Goal: Task Accomplishment & Management: Manage account settings

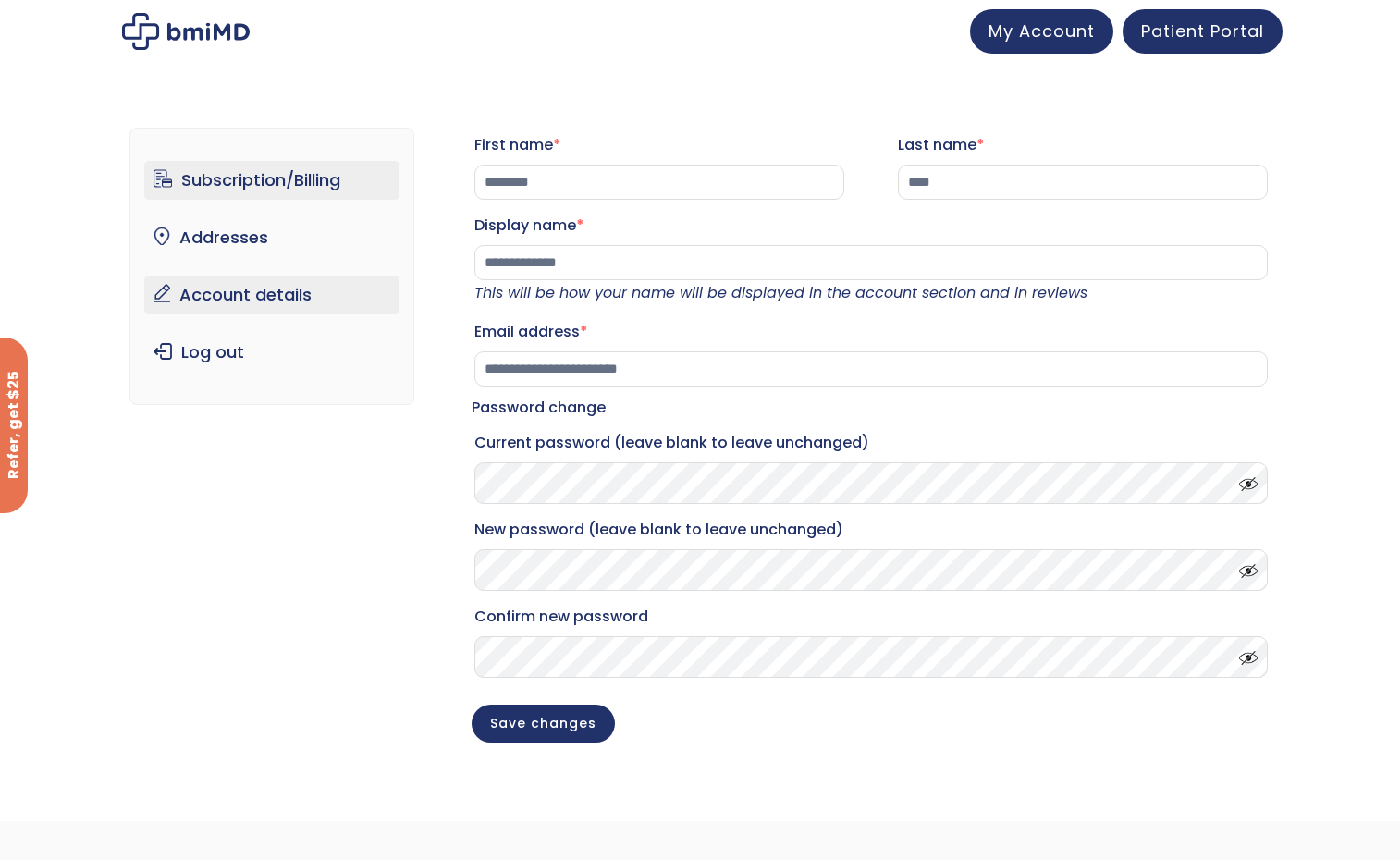
click at [295, 187] on link "Subscription/Billing" at bounding box center [272, 180] width 256 height 39
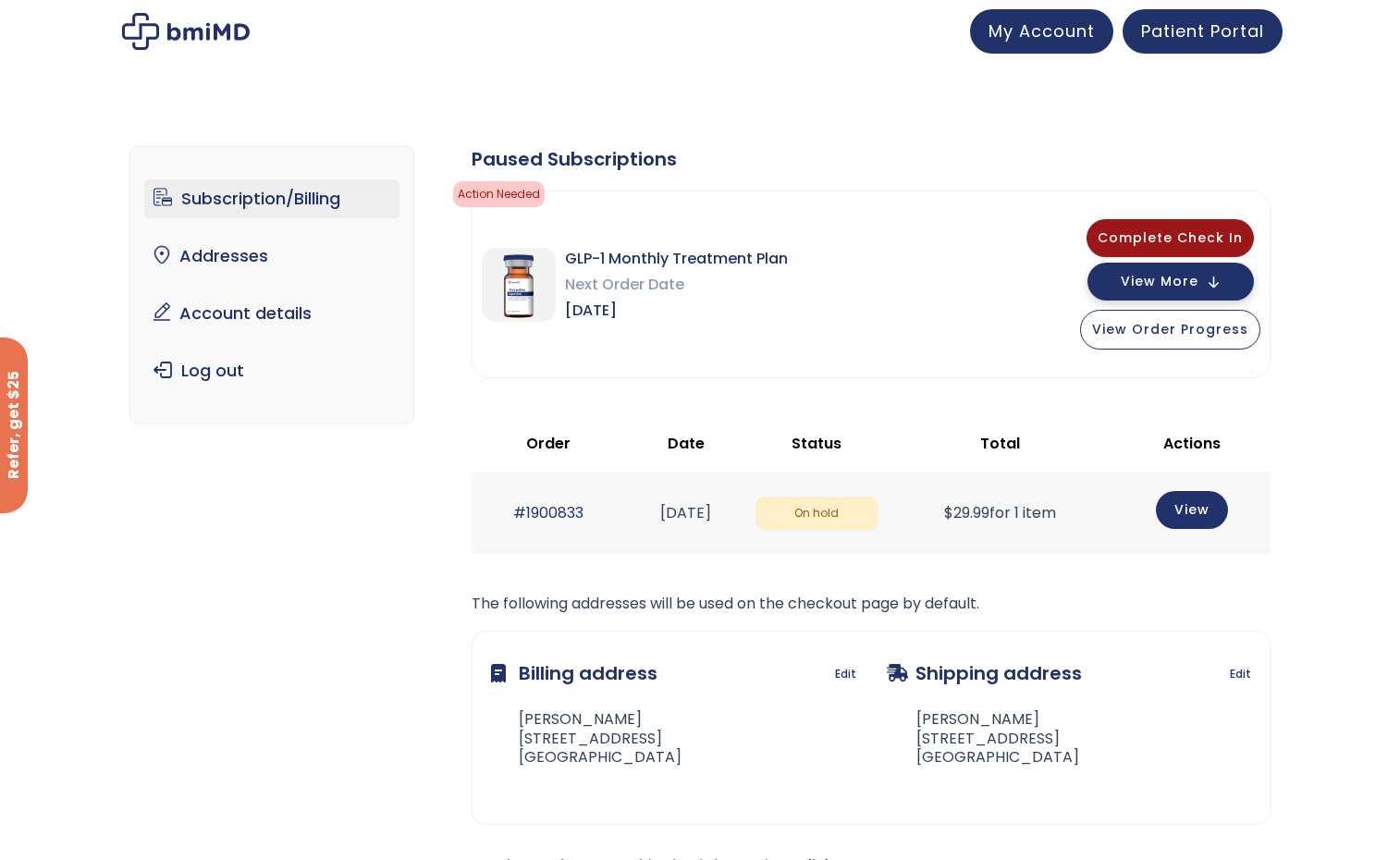
click at [1151, 291] on button "View More" at bounding box center [1170, 282] width 166 height 38
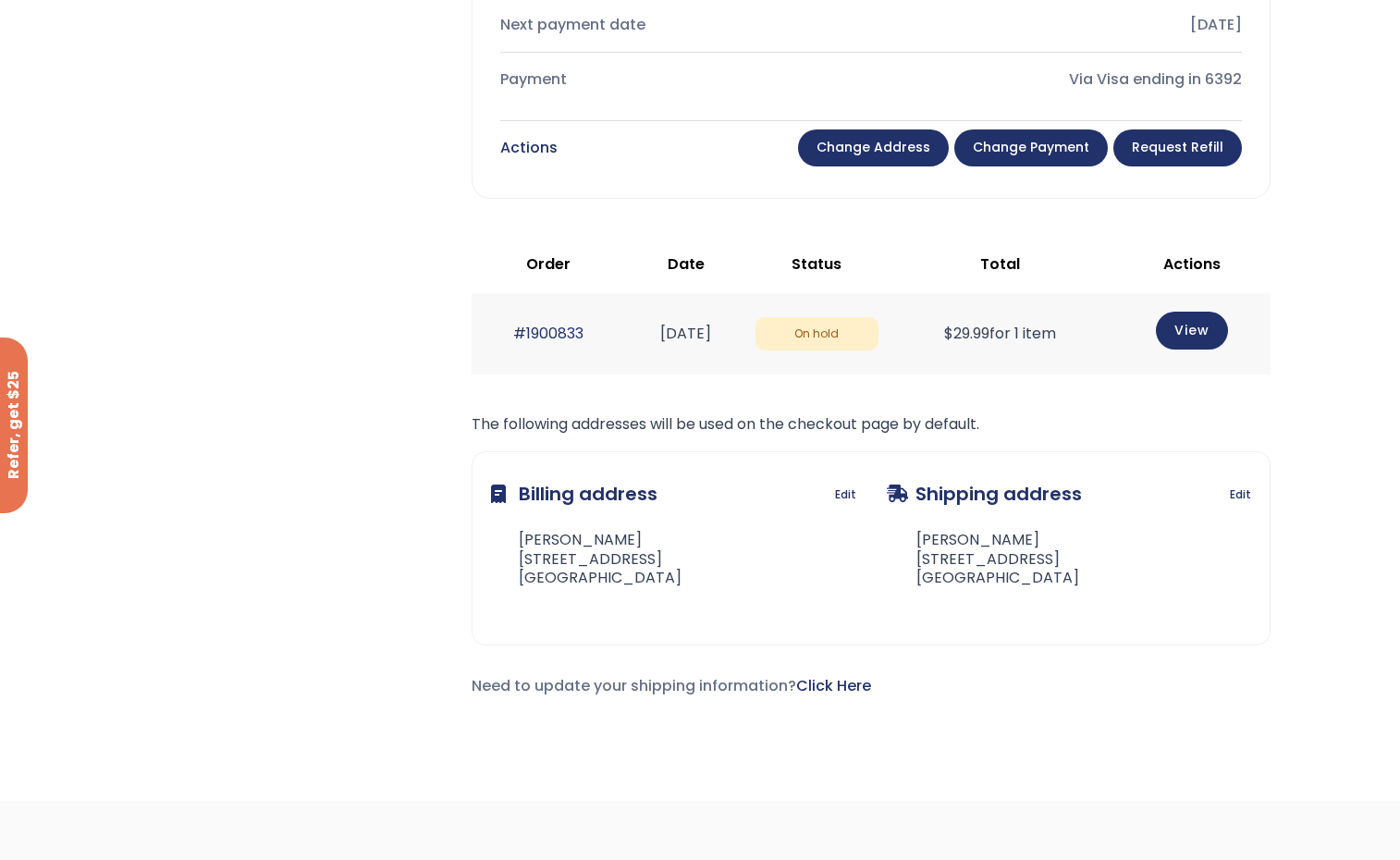
scroll to position [740, 0]
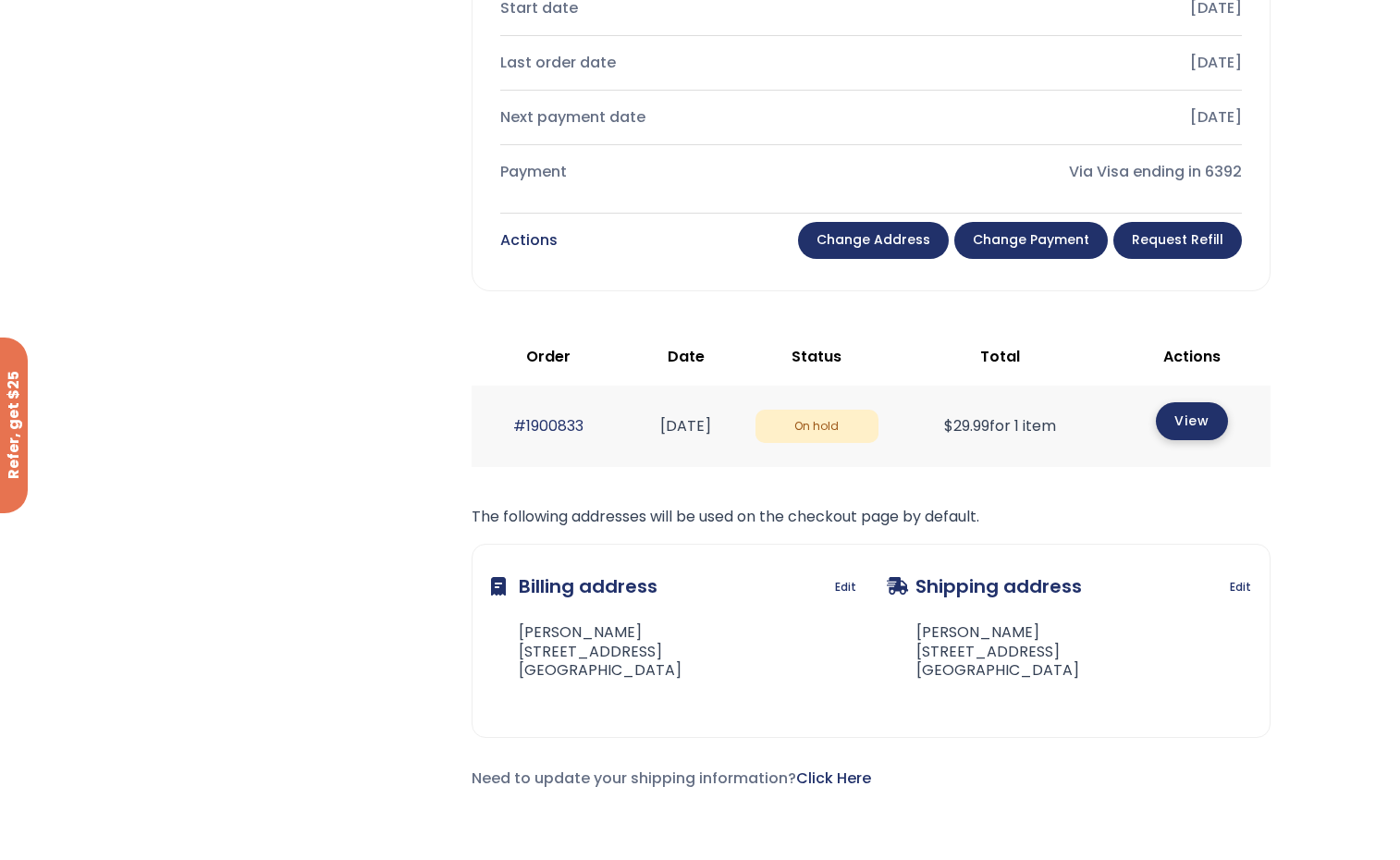
click at [1198, 418] on link "View" at bounding box center [1191, 421] width 72 height 38
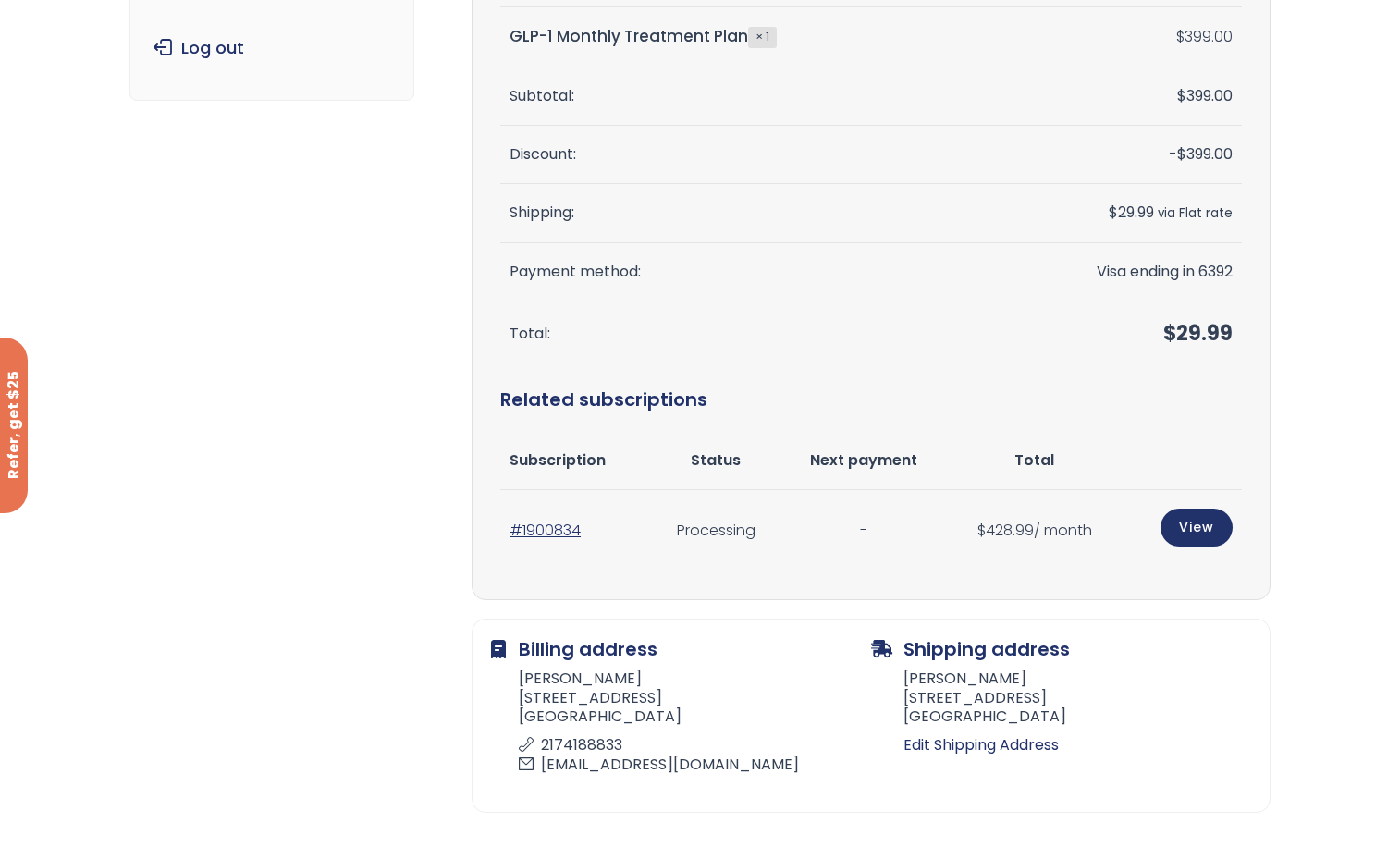
scroll to position [339, 0]
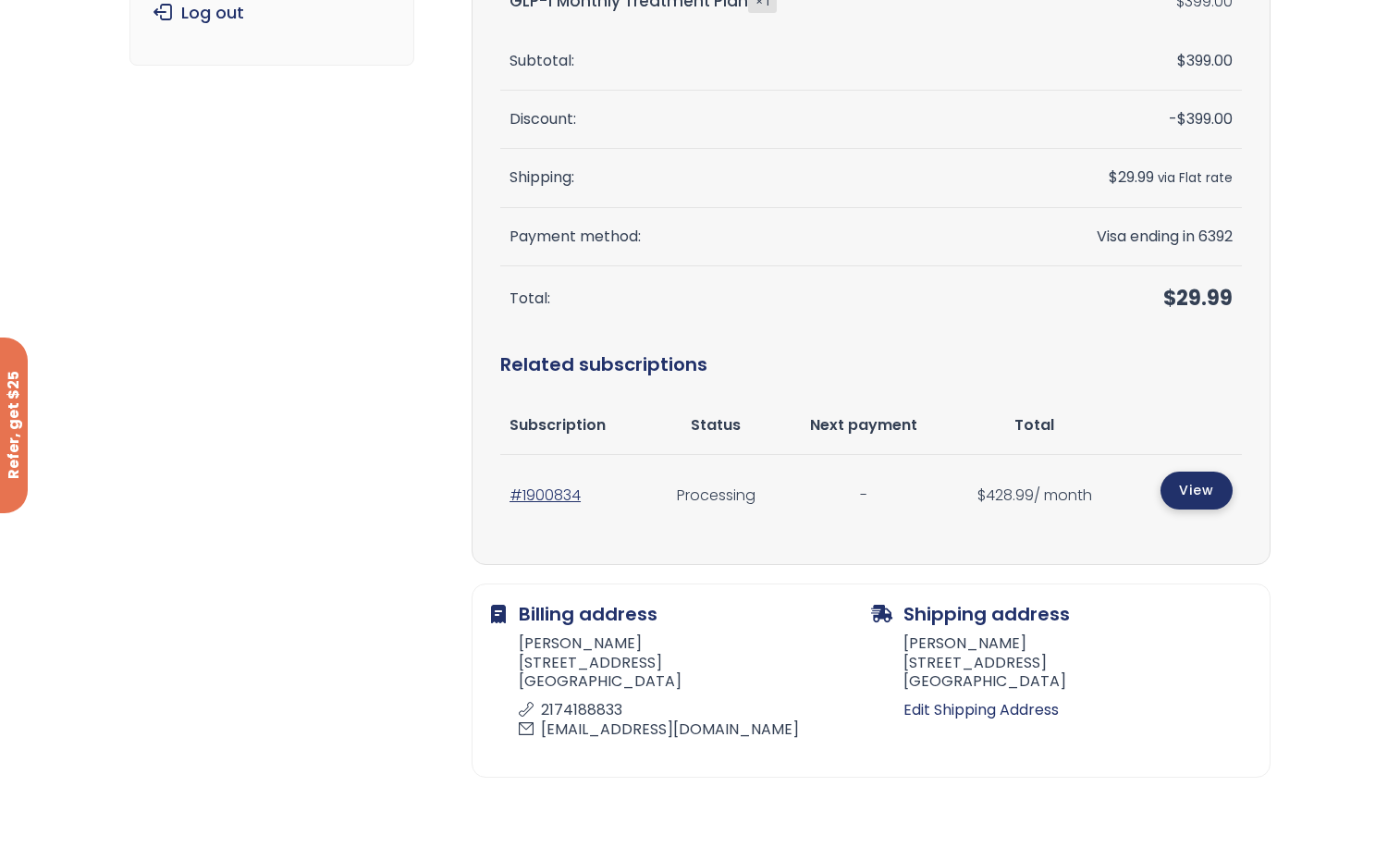
click at [1195, 480] on link "View" at bounding box center [1196, 491] width 72 height 38
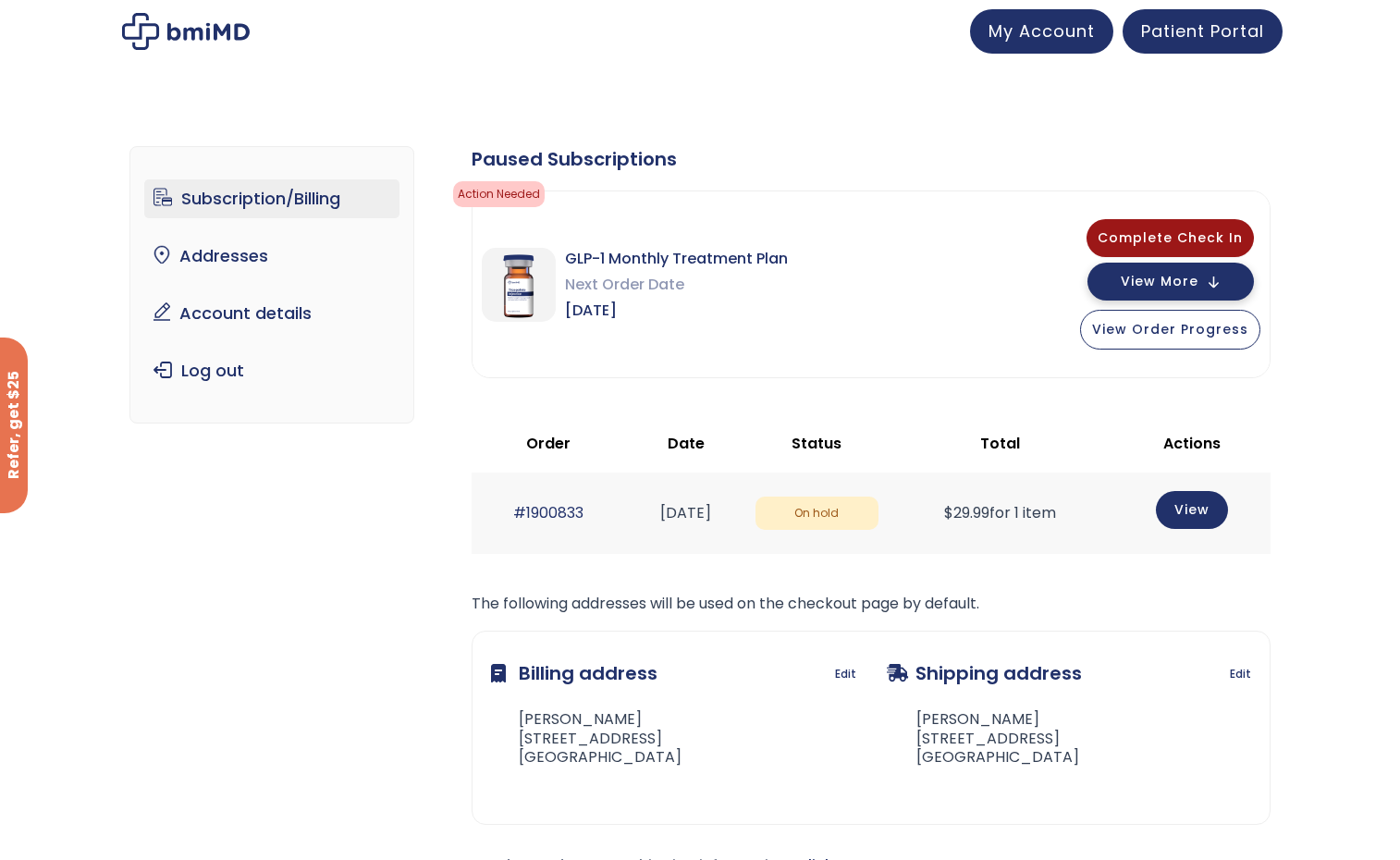
click at [1198, 285] on span "View More" at bounding box center [1159, 282] width 78 height 12
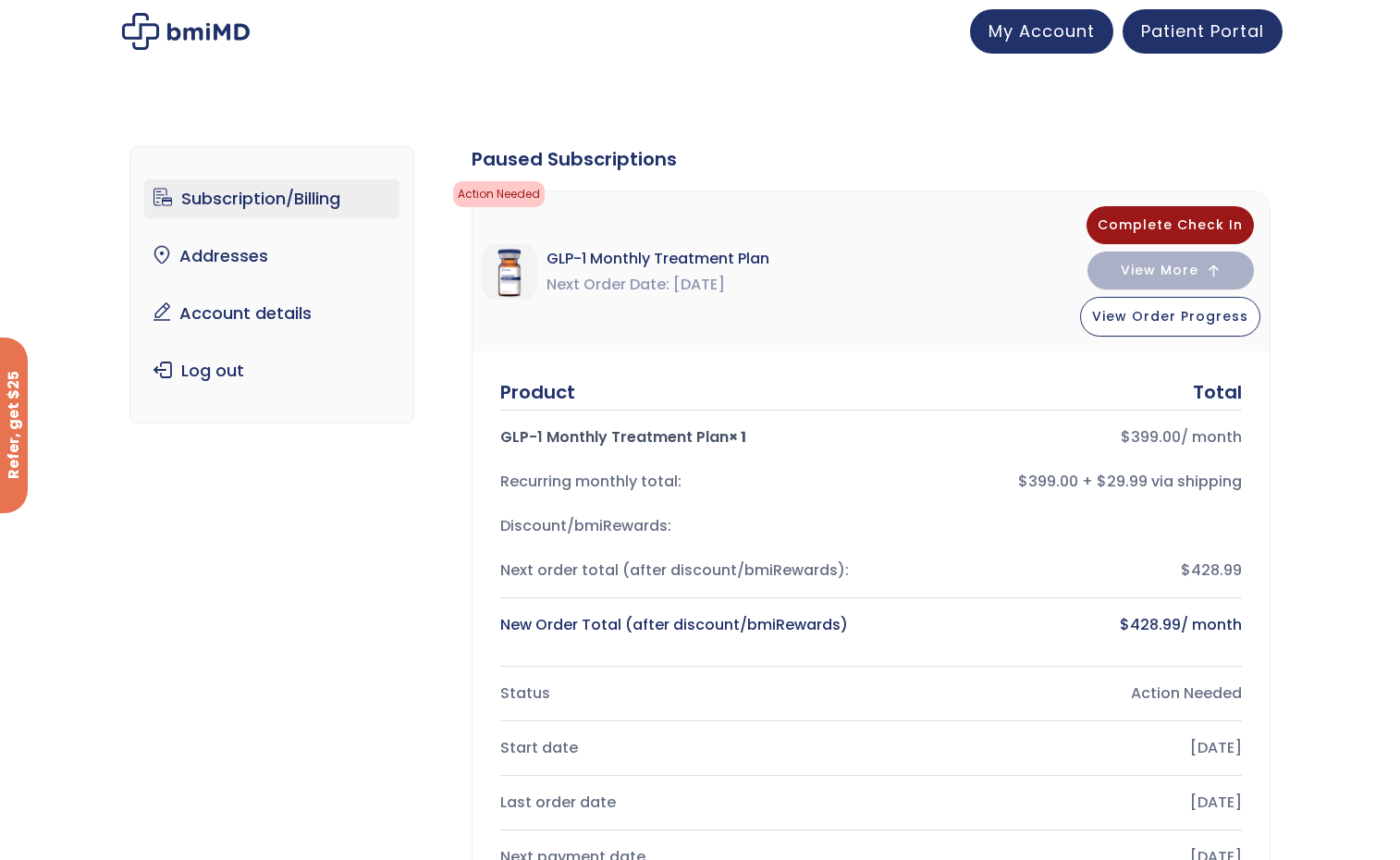
scroll to position [554, 0]
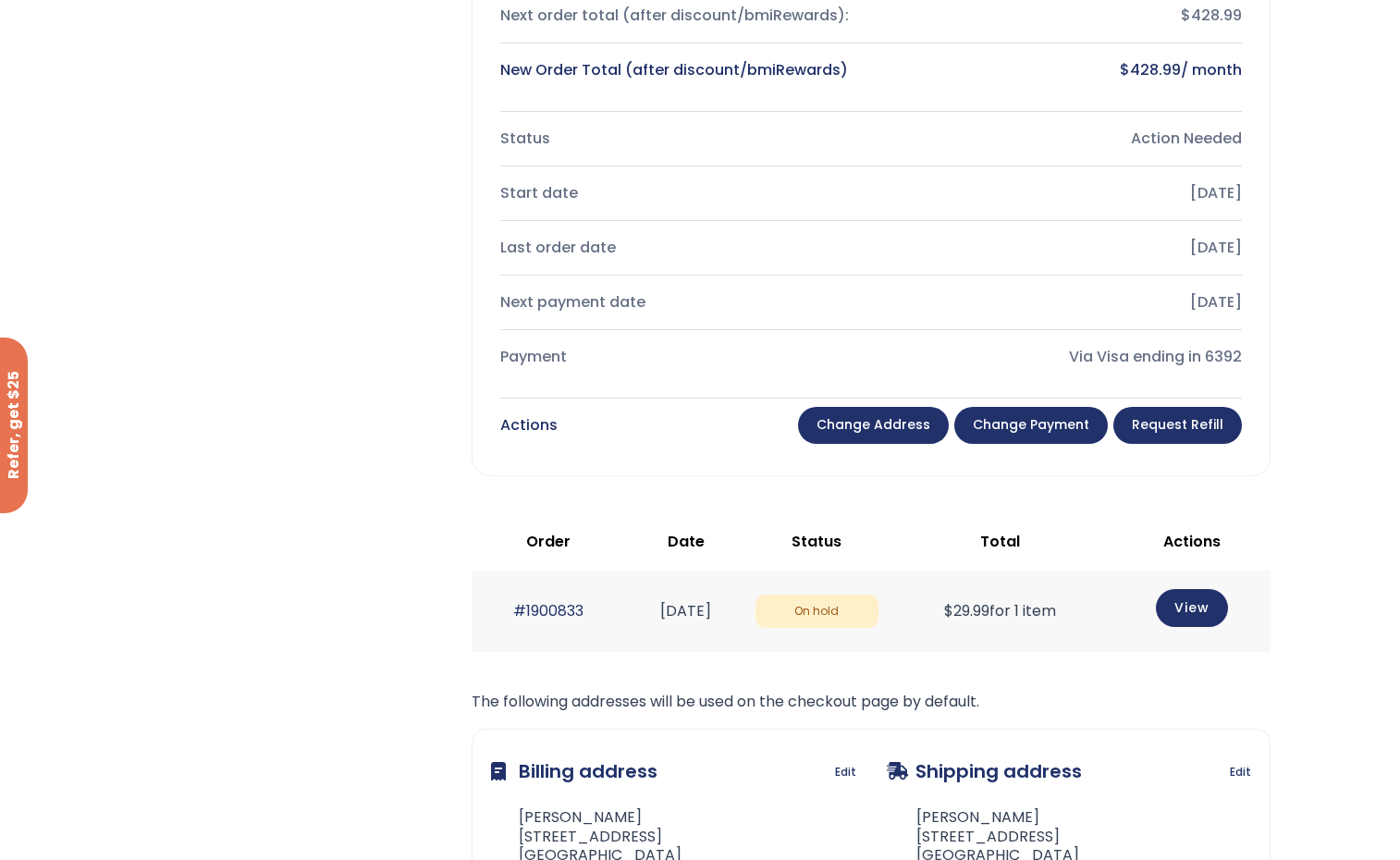
click at [1070, 422] on link "Change payment" at bounding box center [1031, 425] width 153 height 37
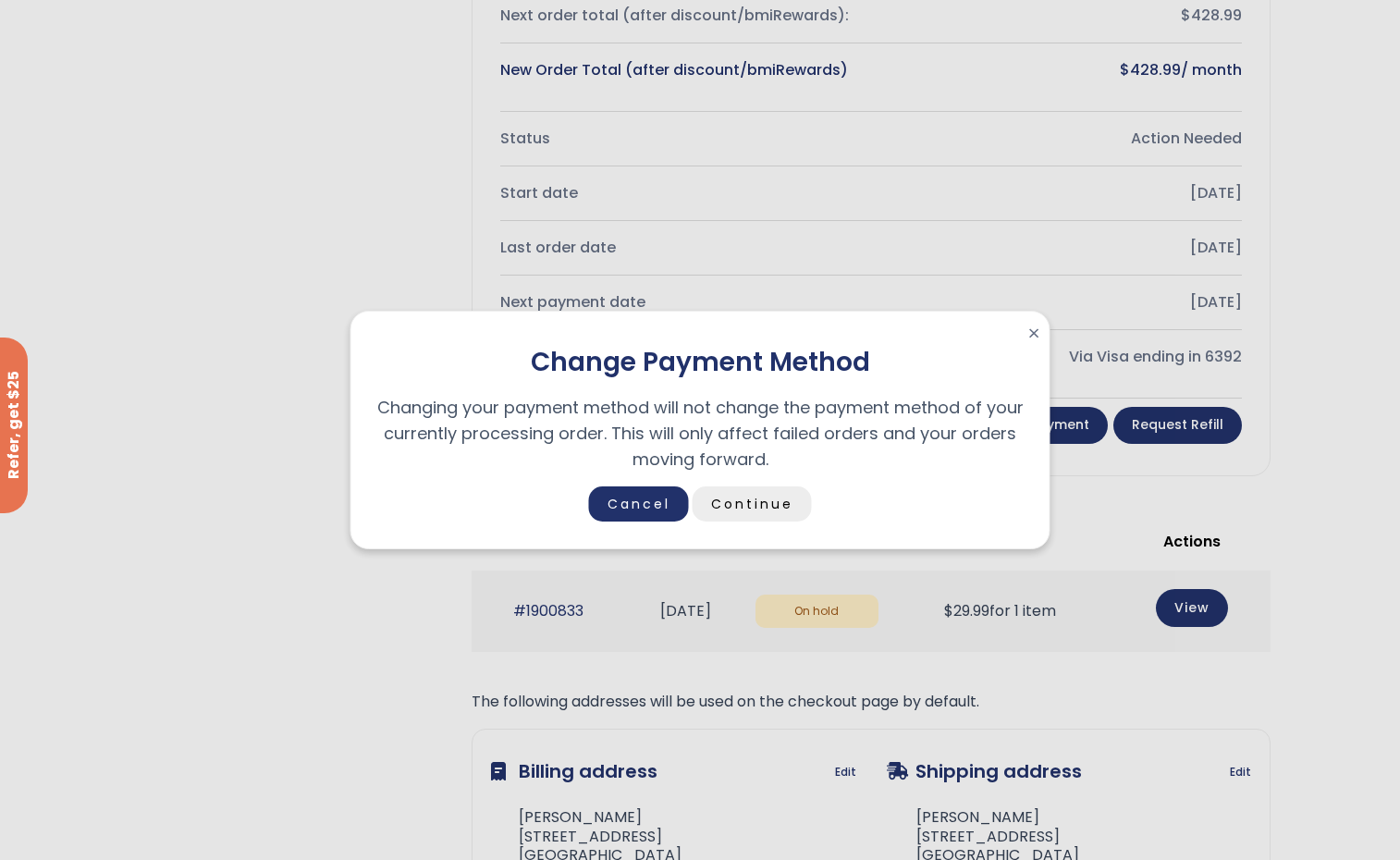
click at [788, 495] on link "Continue" at bounding box center [752, 504] width 119 height 35
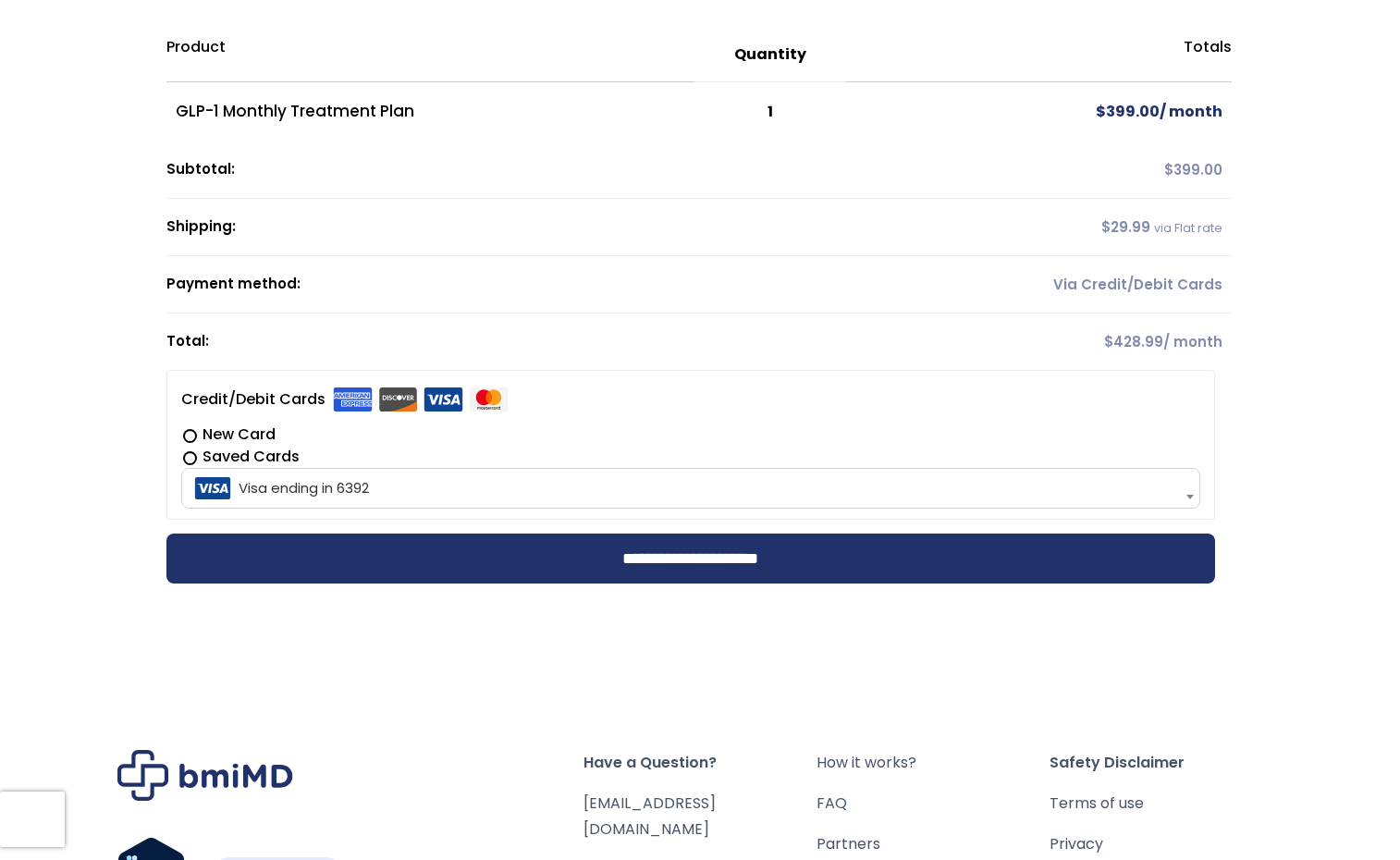
scroll to position [518, 0]
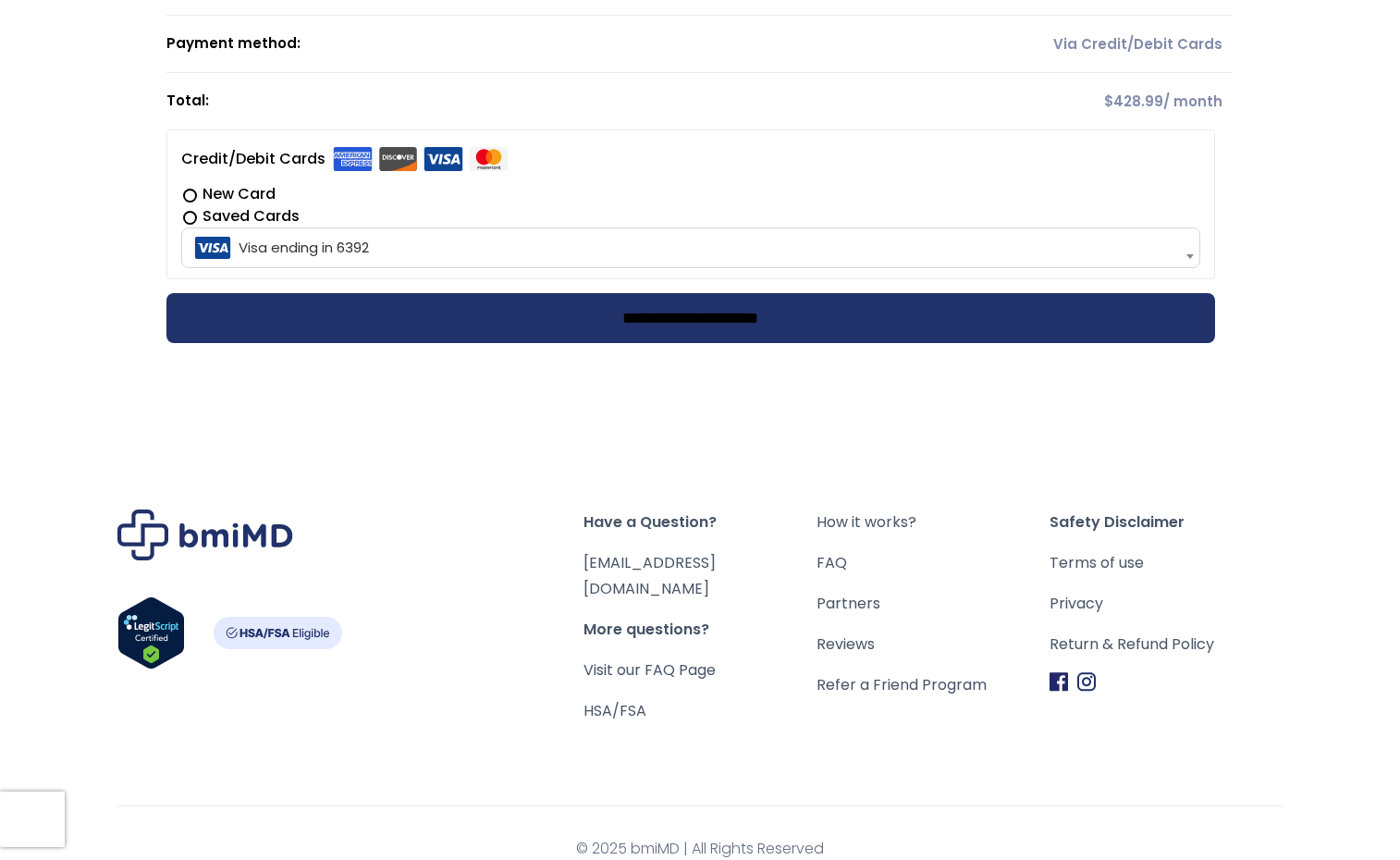
click at [655, 326] on input "**********" at bounding box center [691, 319] width 1049 height 50
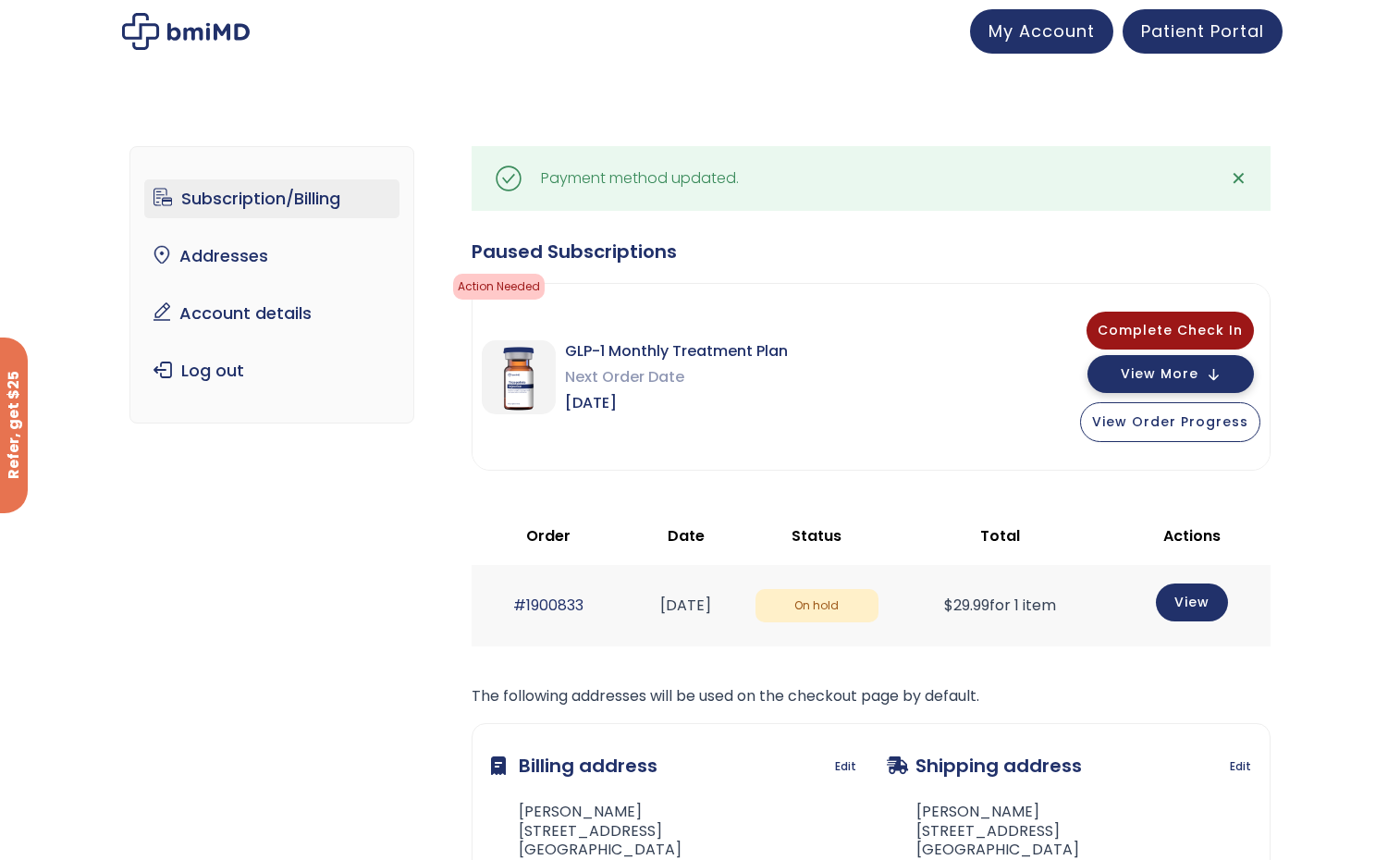
click at [1202, 364] on button "View More" at bounding box center [1170, 374] width 166 height 38
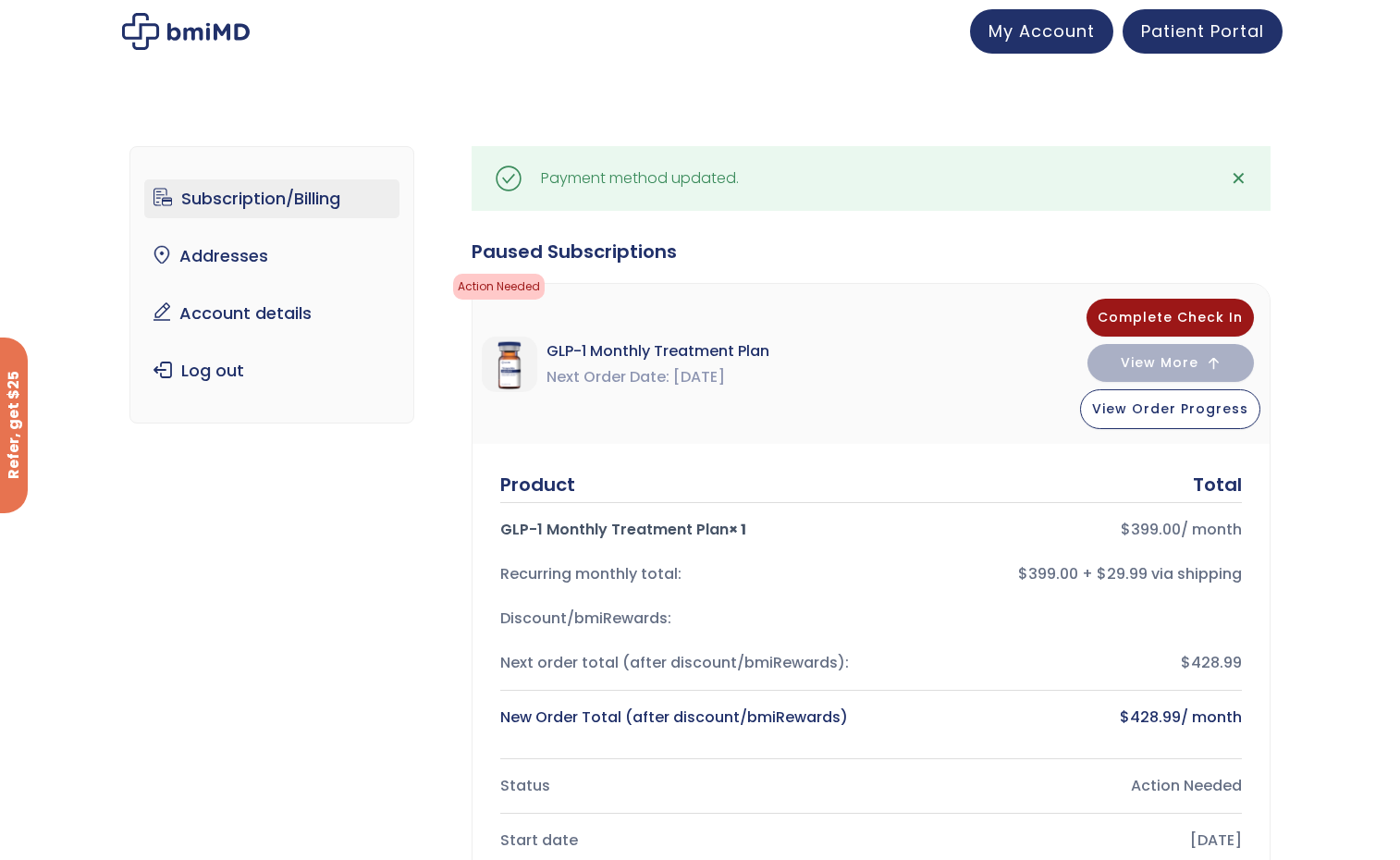
scroll to position [554, 0]
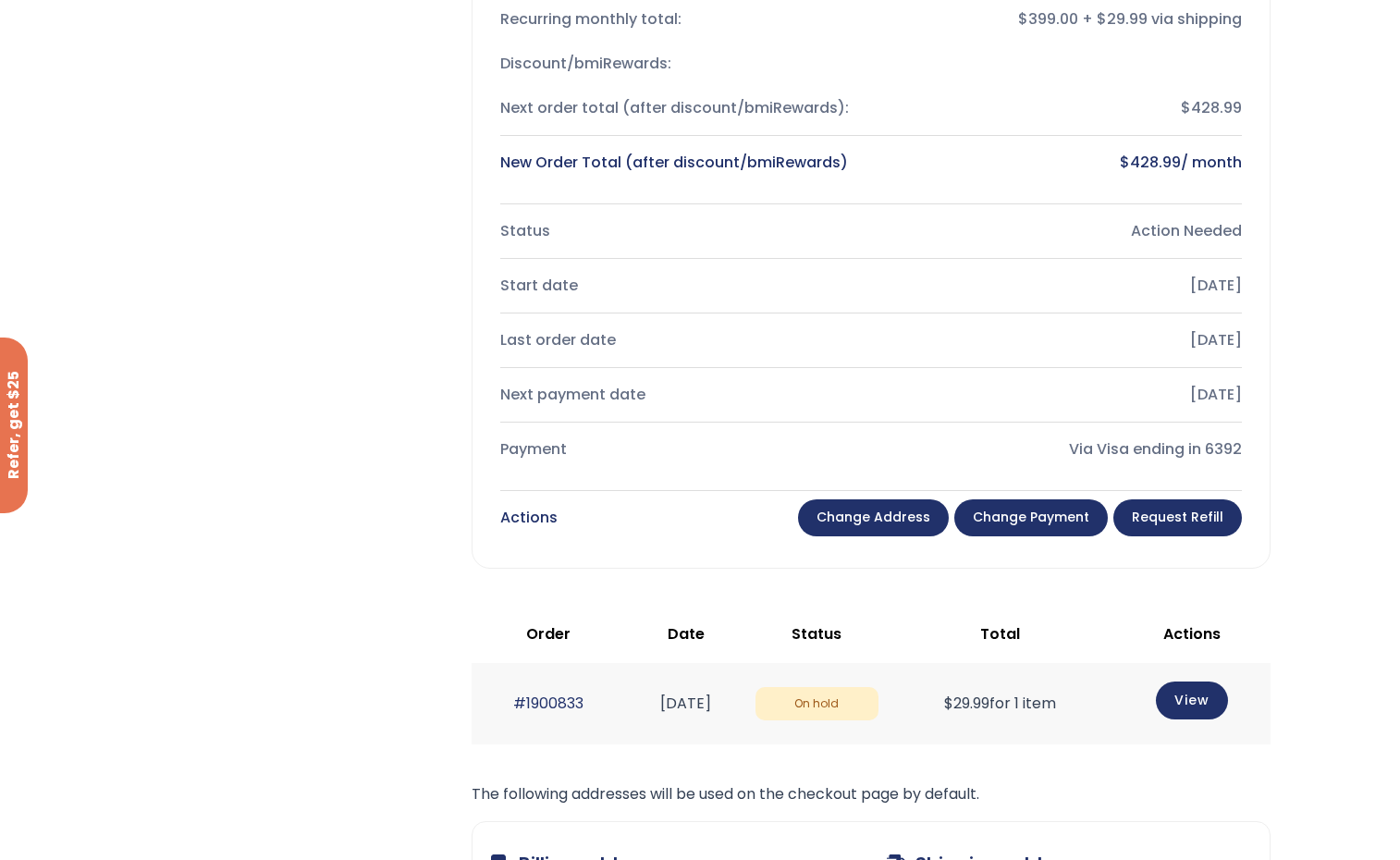
click at [1008, 512] on link "Change payment" at bounding box center [1031, 518] width 153 height 37
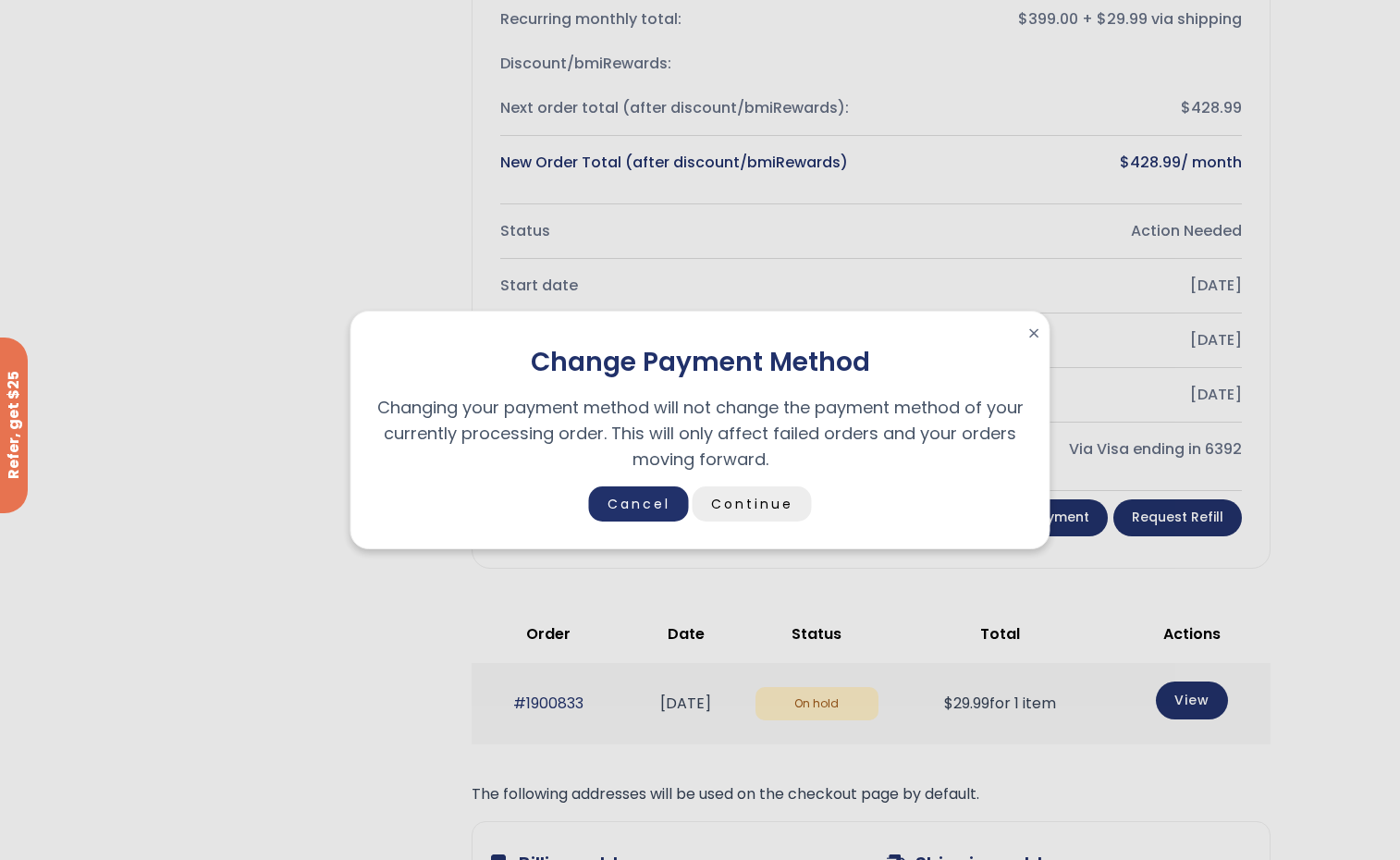
click at [745, 508] on link "Continue" at bounding box center [752, 504] width 119 height 35
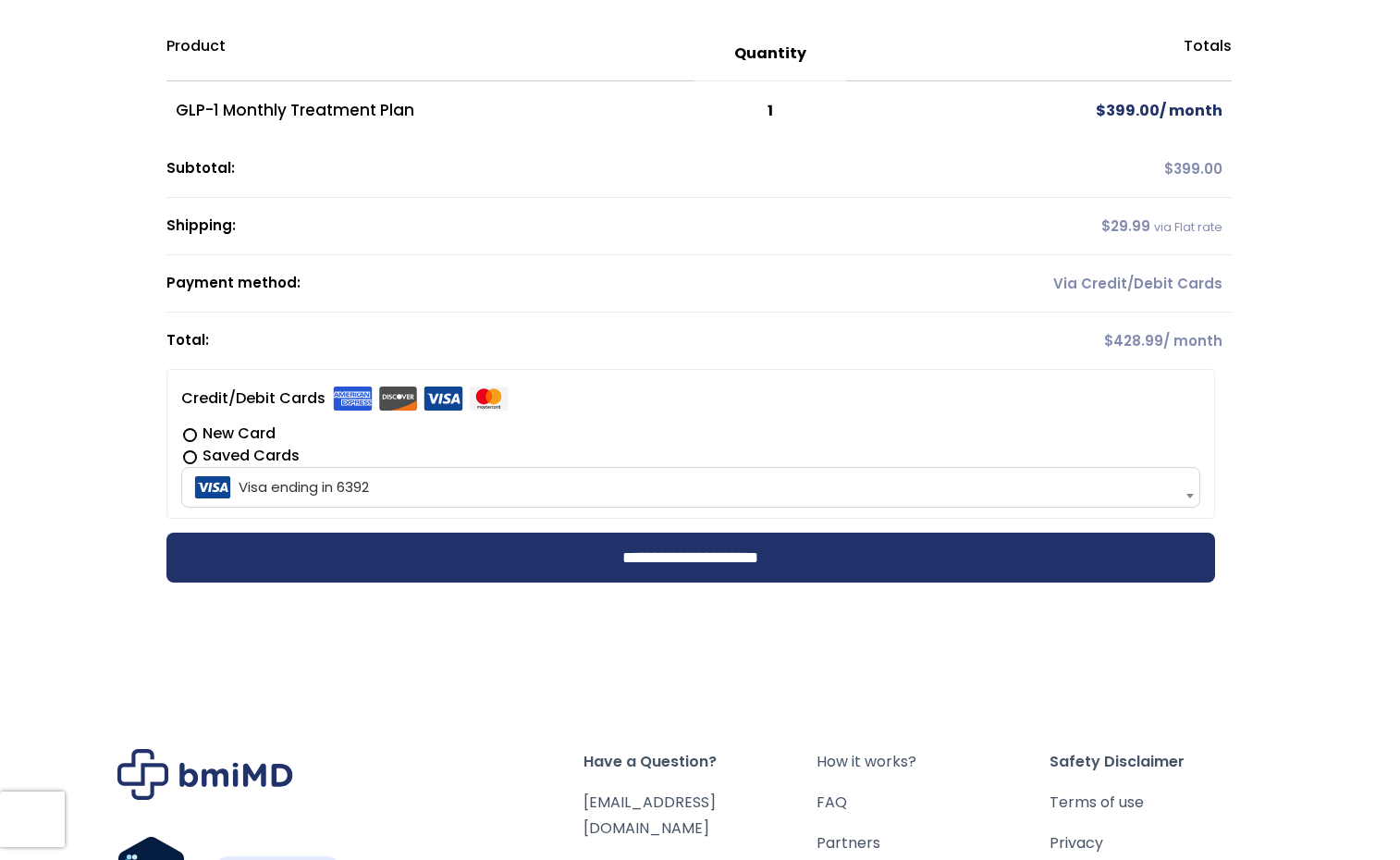
scroll to position [241, 0]
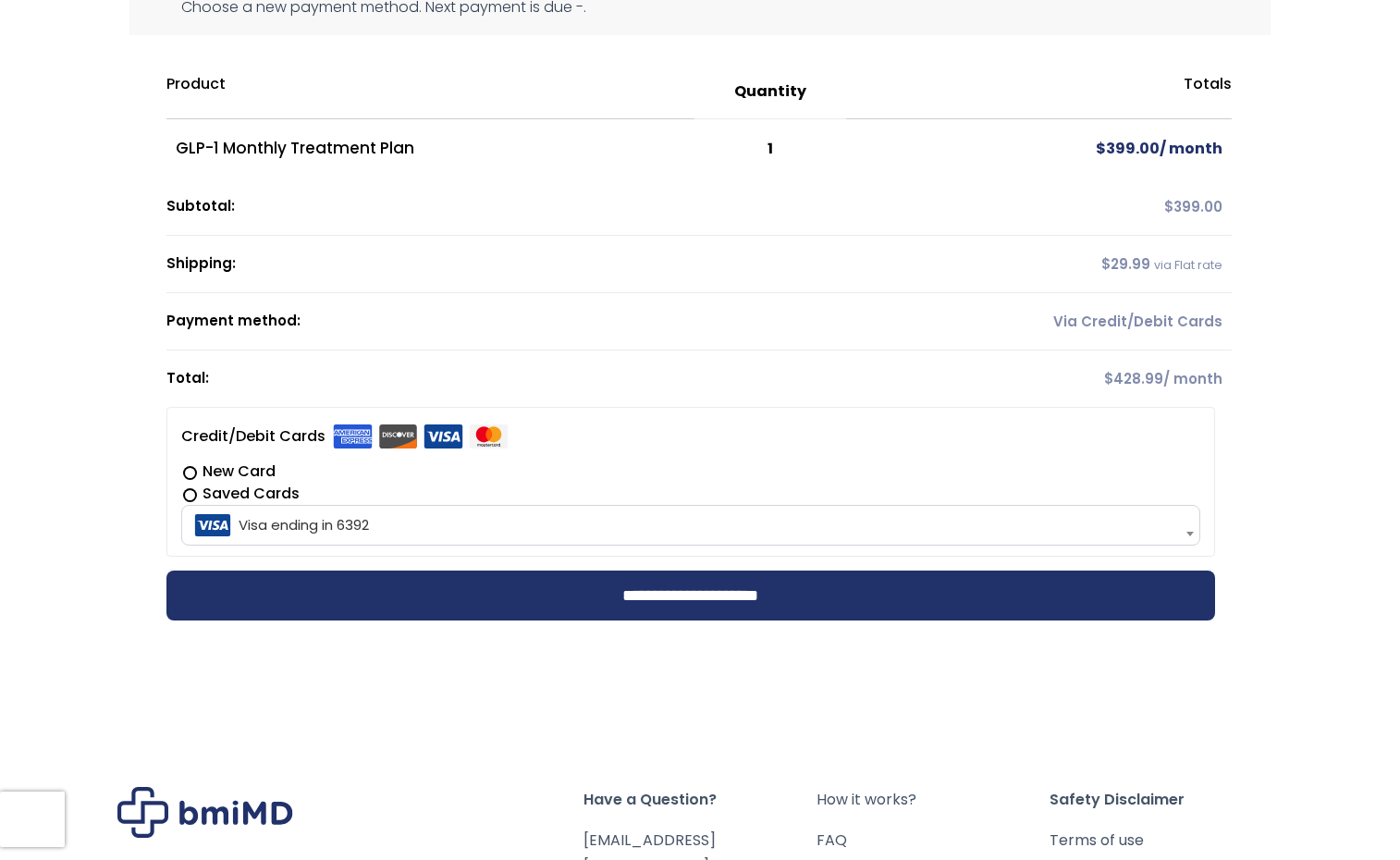
click at [1192, 536] on b at bounding box center [1189, 534] width 7 height 5
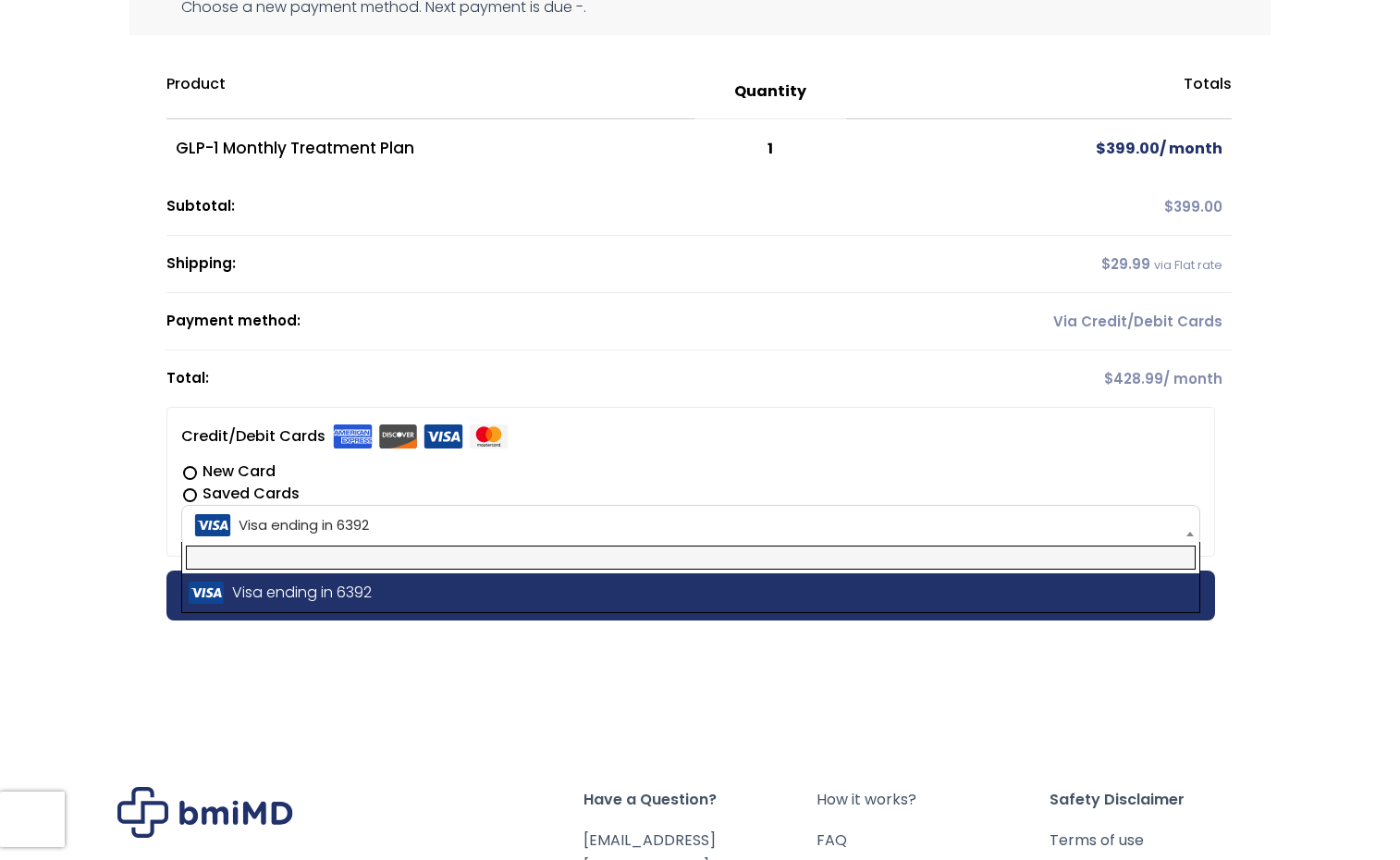
click at [273, 566] on input "text" at bounding box center [691, 557] width 1010 height 24
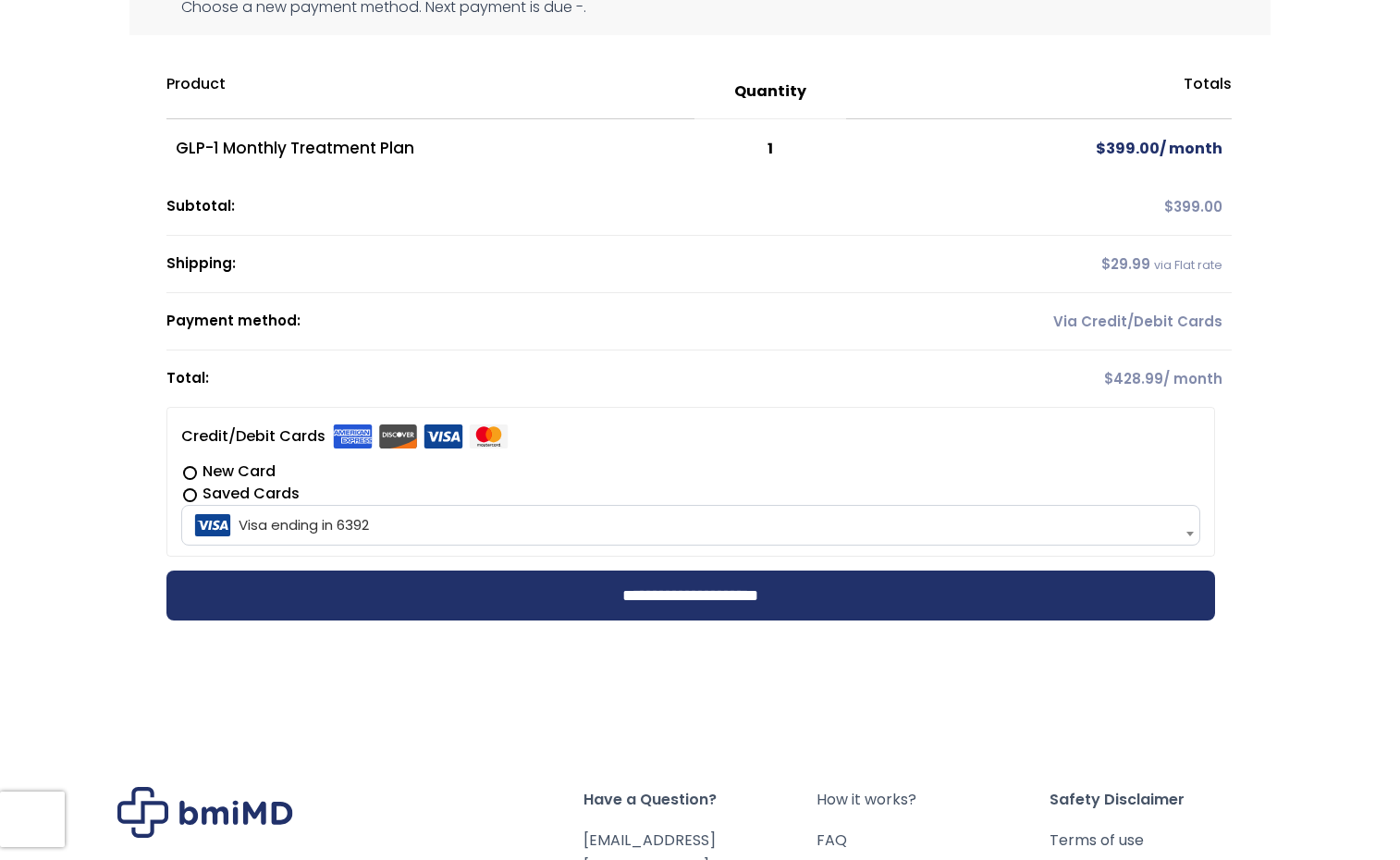
drag, startPoint x: 318, startPoint y: 528, endPoint x: 370, endPoint y: 497, distance: 60.5
click at [370, 497] on div "**********" at bounding box center [691, 502] width 1020 height 82
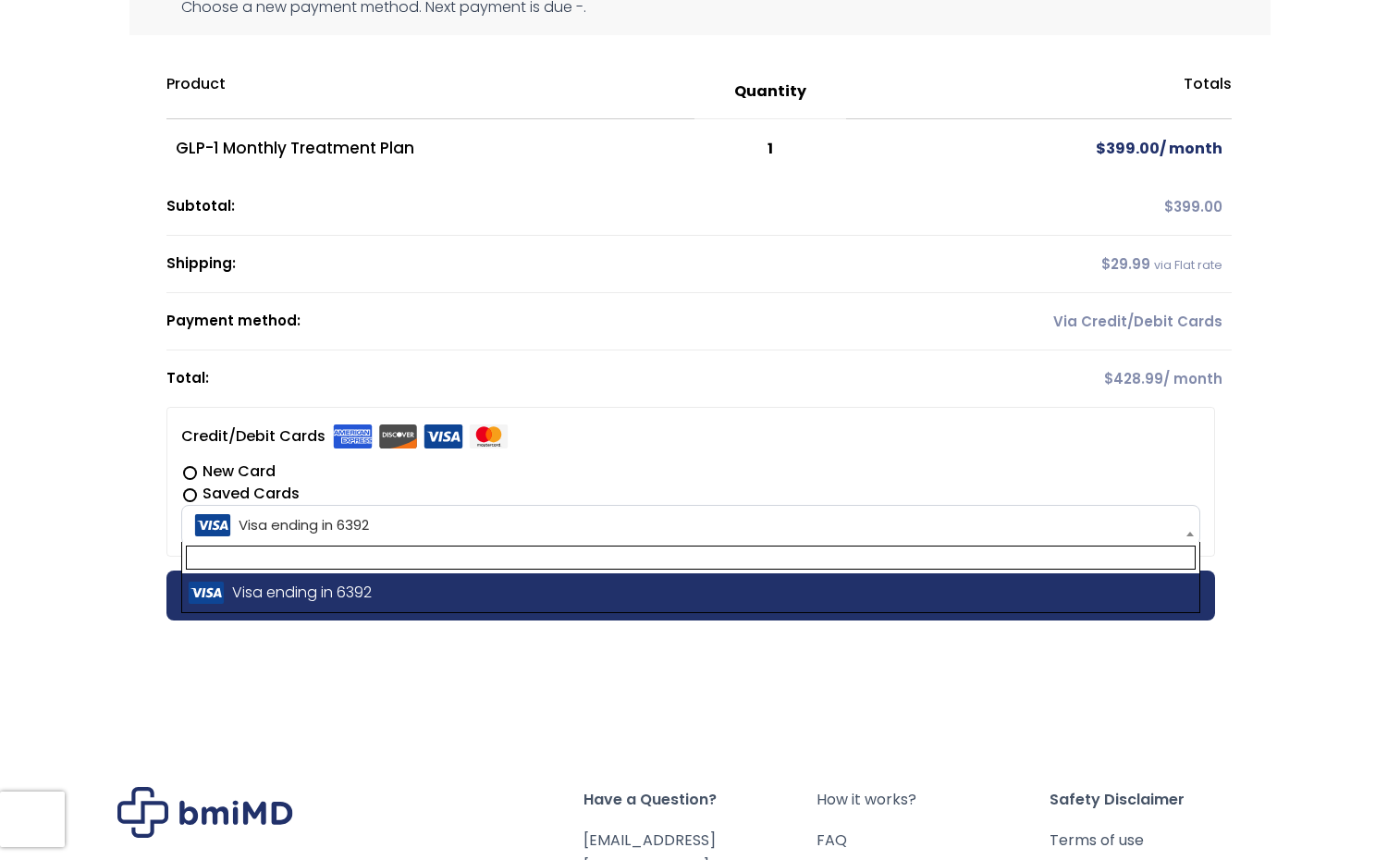
click at [357, 524] on span "Visa ending in 6392" at bounding box center [692, 525] width 1009 height 39
click at [355, 497] on label "Saved Cards" at bounding box center [691, 494] width 1020 height 22
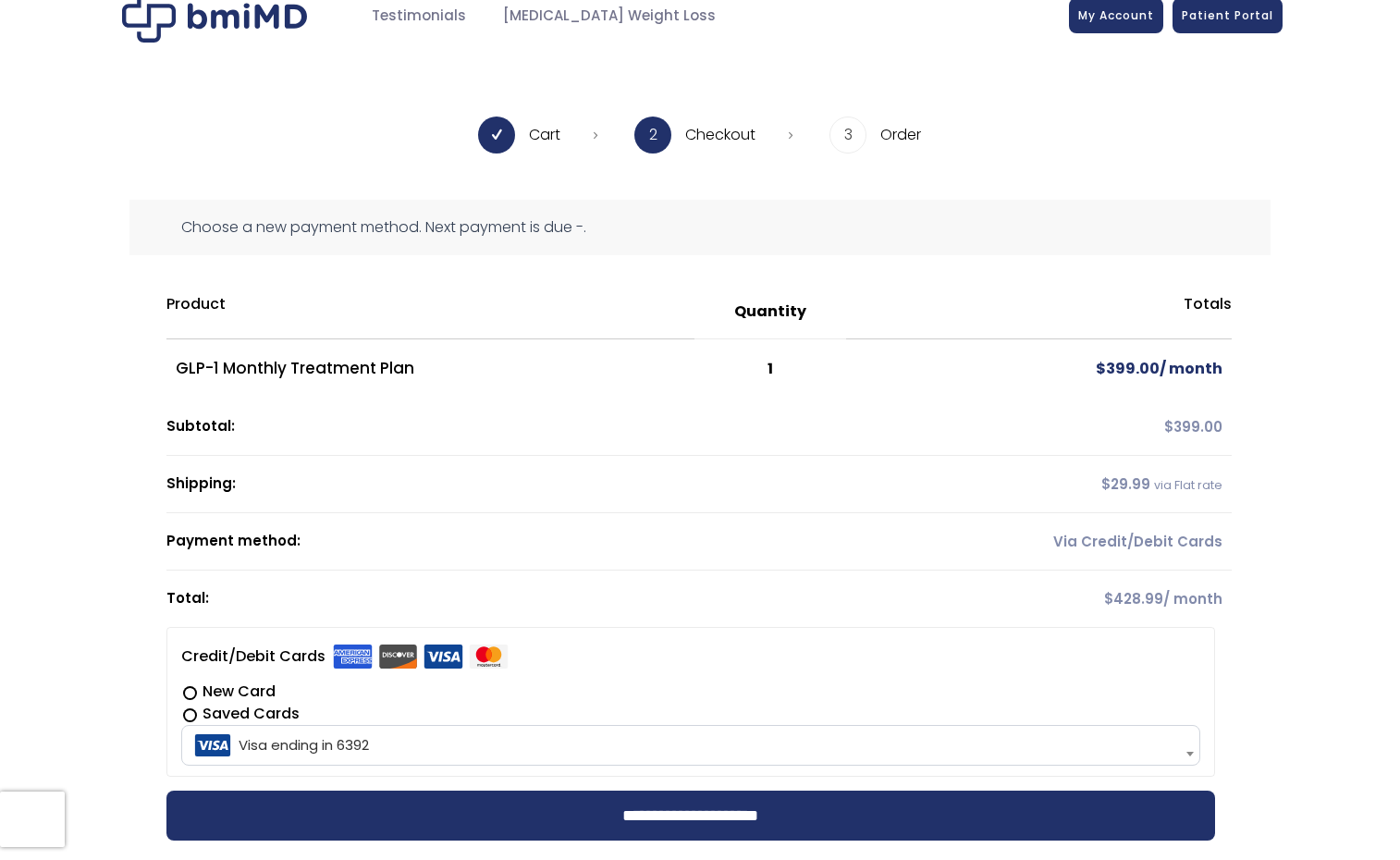
scroll to position [0, 0]
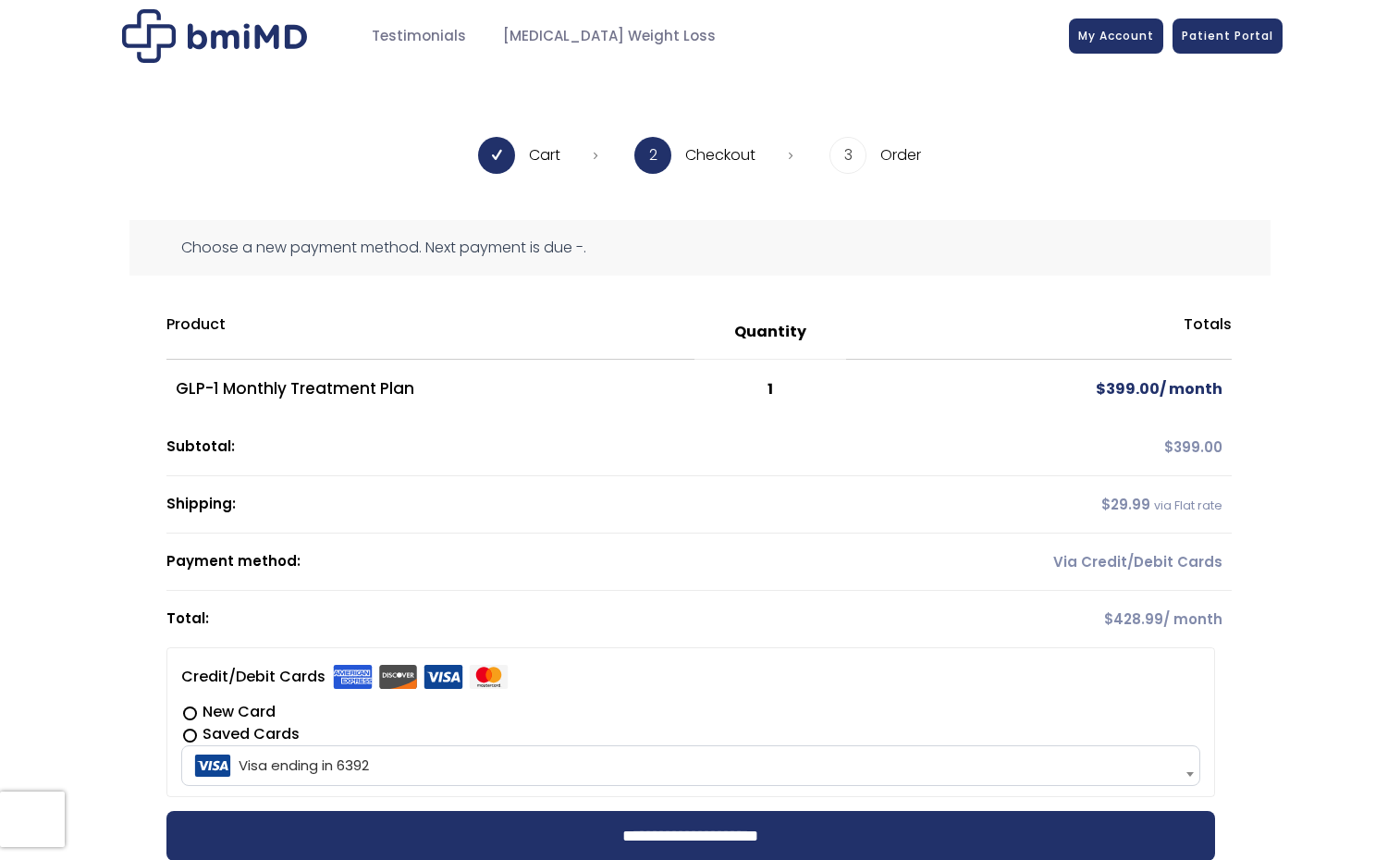
click at [336, 558] on th "Payment method:" at bounding box center [506, 562] width 681 height 58
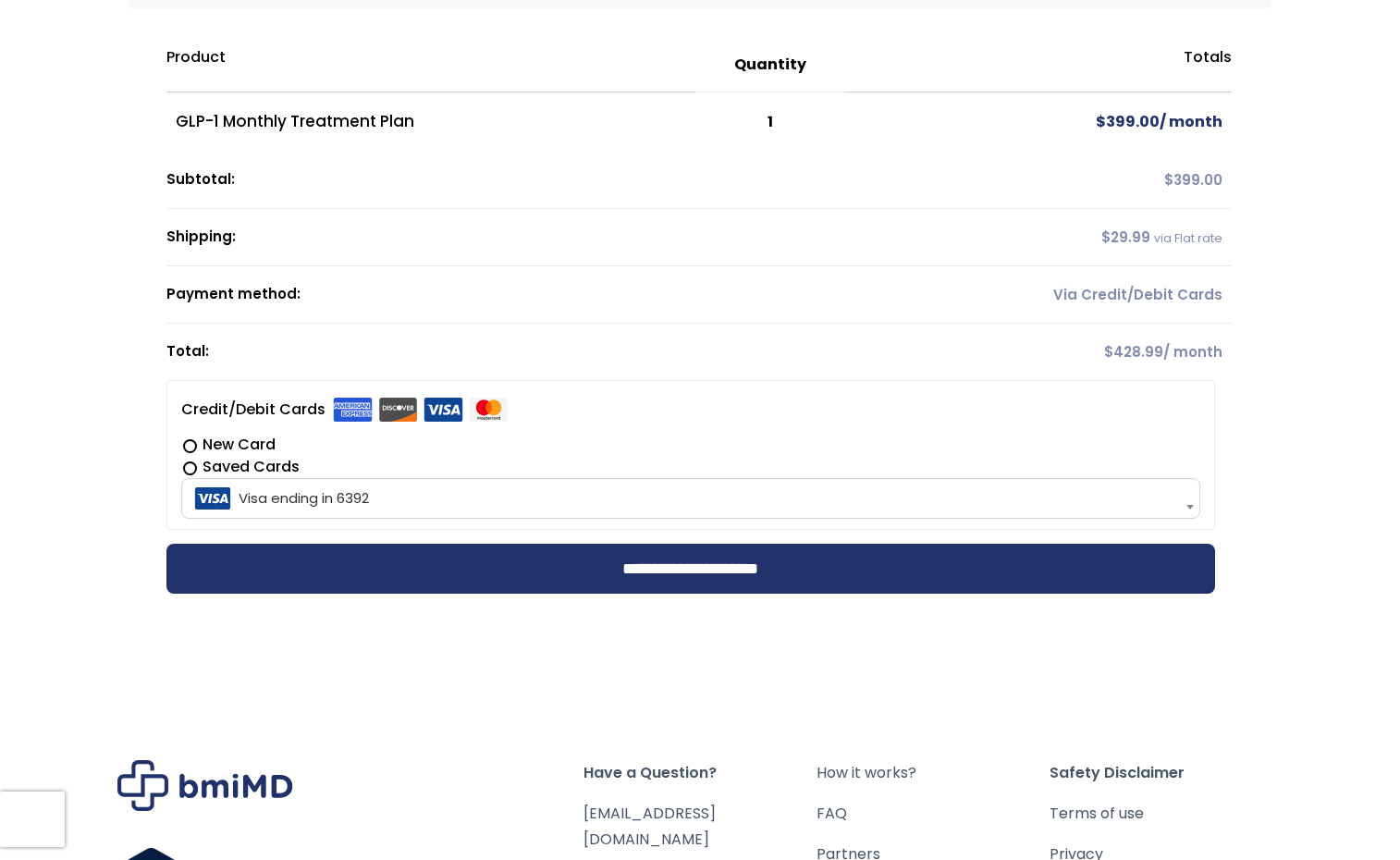
scroll to position [278, 0]
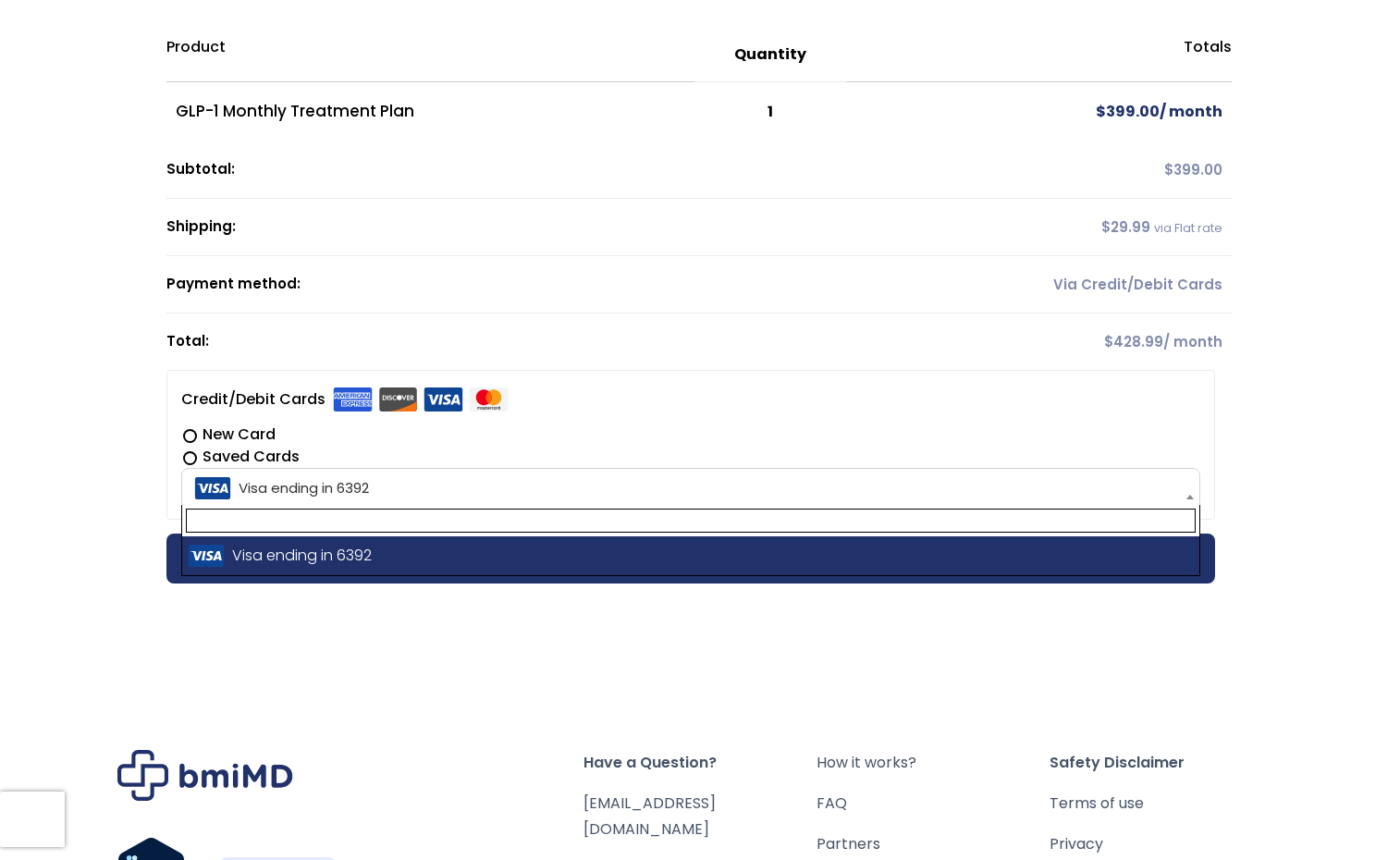
click at [258, 486] on span "Visa ending in 6392" at bounding box center [692, 488] width 1009 height 39
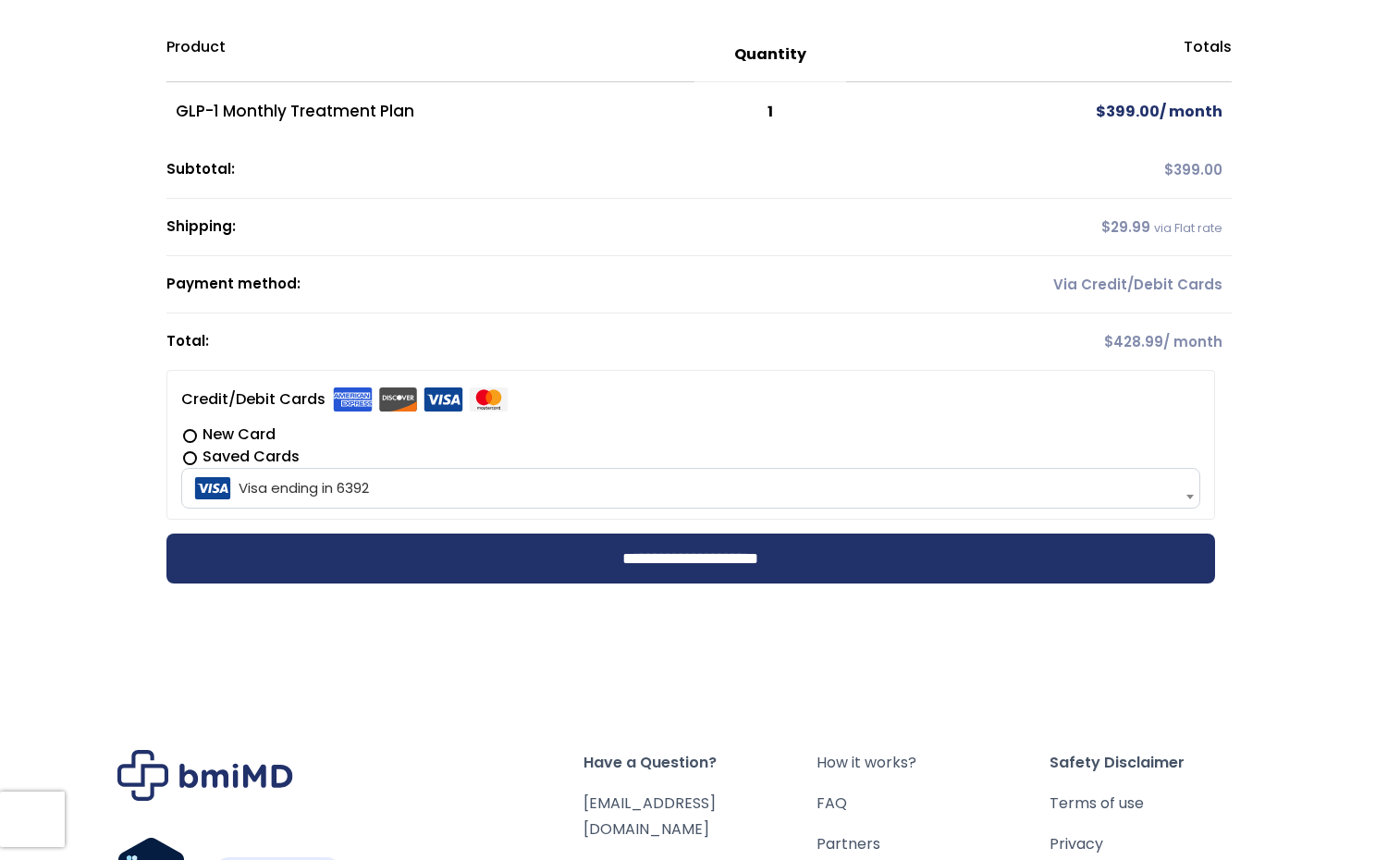
click at [258, 486] on span "Visa ending in 6392" at bounding box center [692, 488] width 1009 height 39
click at [192, 437] on label "New Card" at bounding box center [691, 435] width 1020 height 22
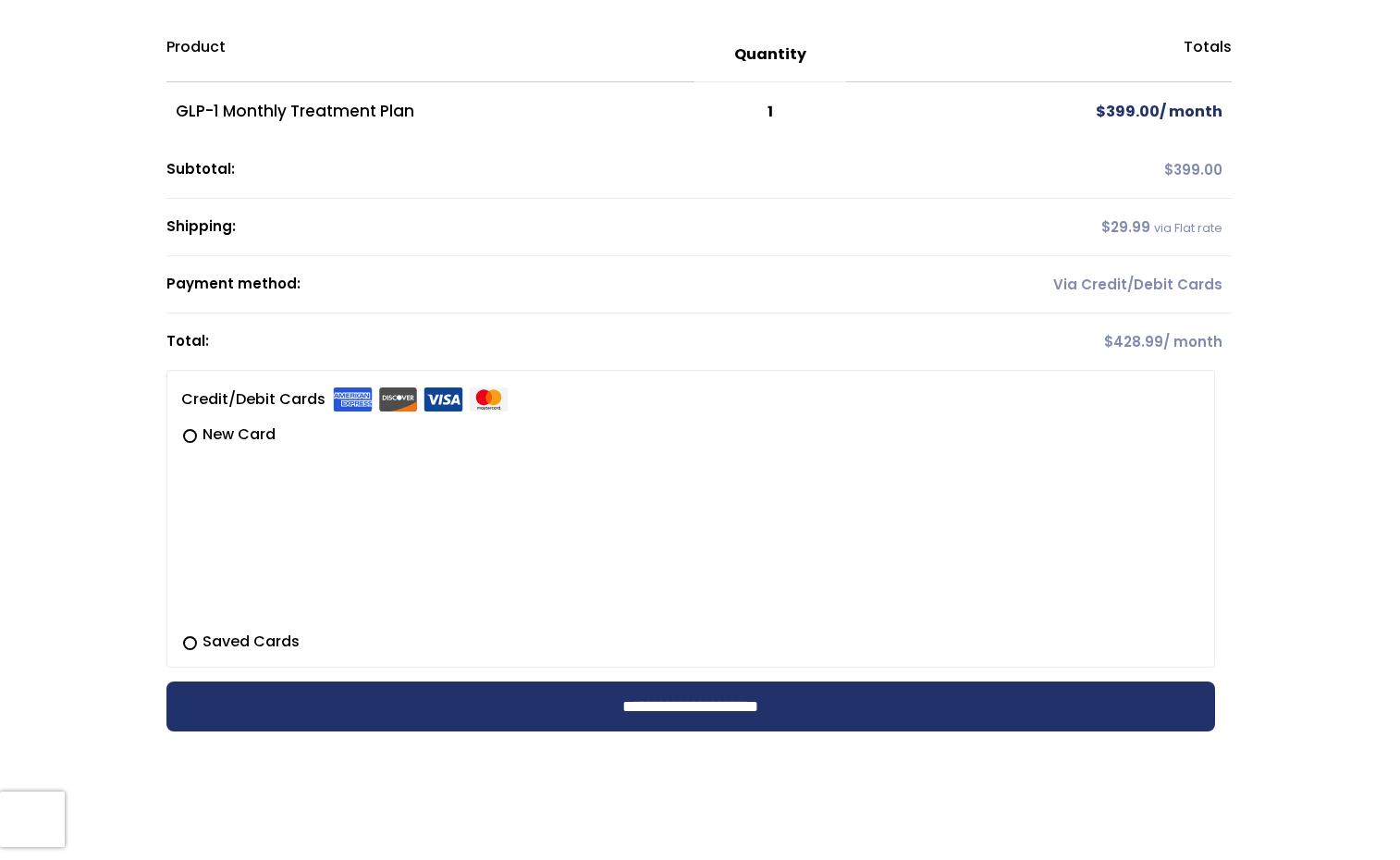
click at [199, 637] on label "Saved Cards" at bounding box center [691, 642] width 1020 height 22
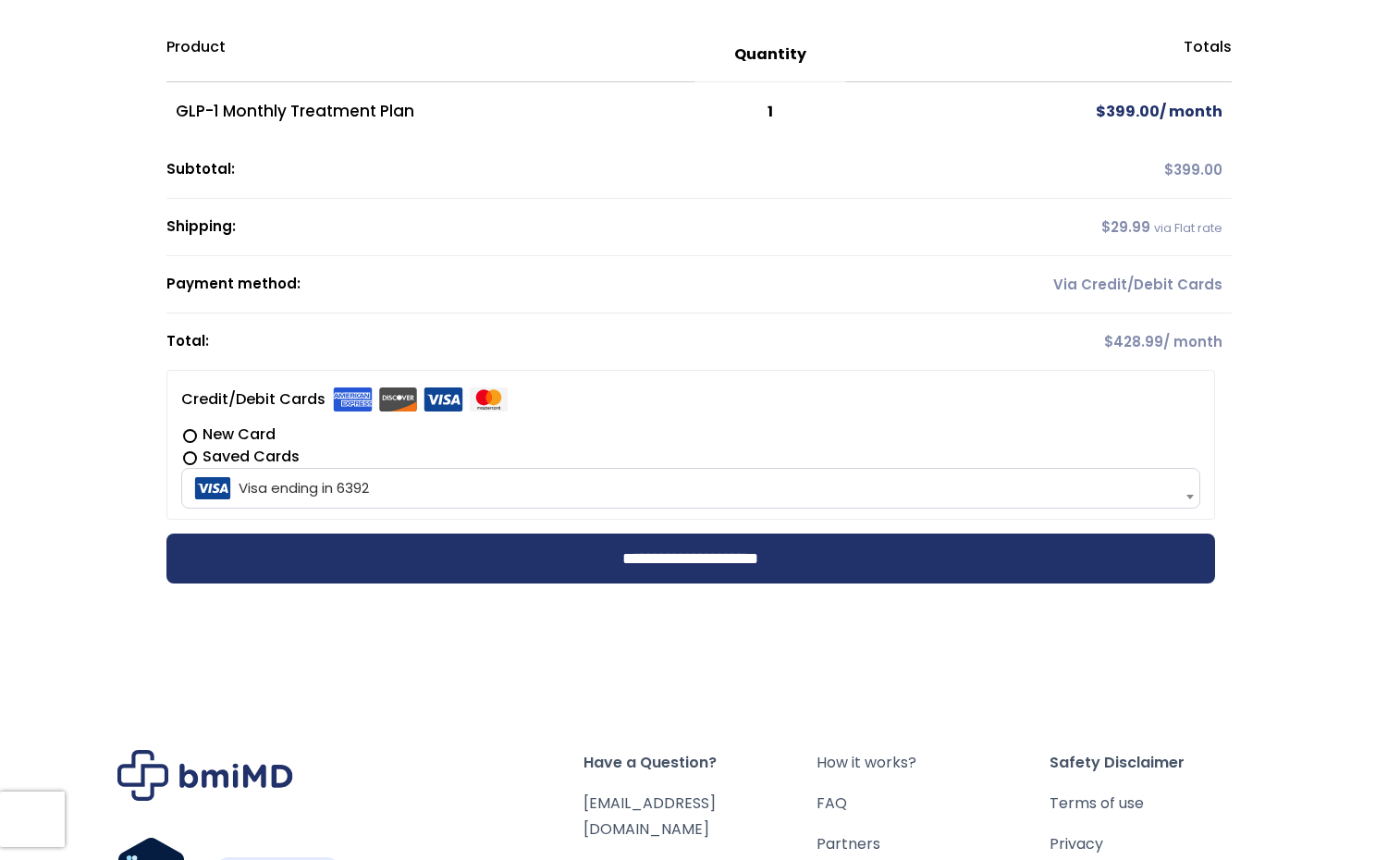
click at [1194, 497] on span at bounding box center [1189, 496] width 19 height 39
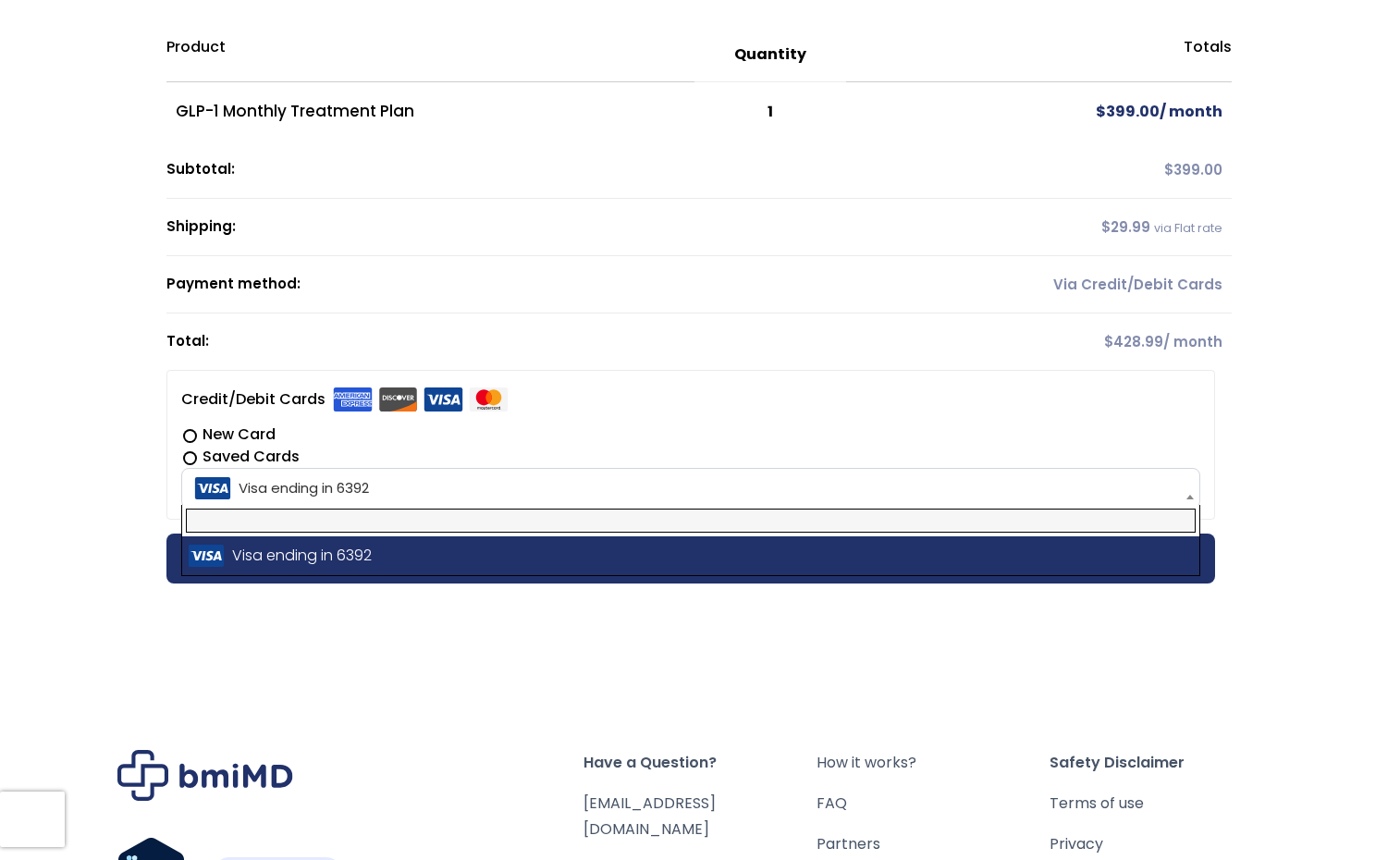
click at [955, 528] on input "text" at bounding box center [691, 521] width 1010 height 24
type input "*"
click at [1267, 431] on div "**********" at bounding box center [700, 270] width 1141 height 655
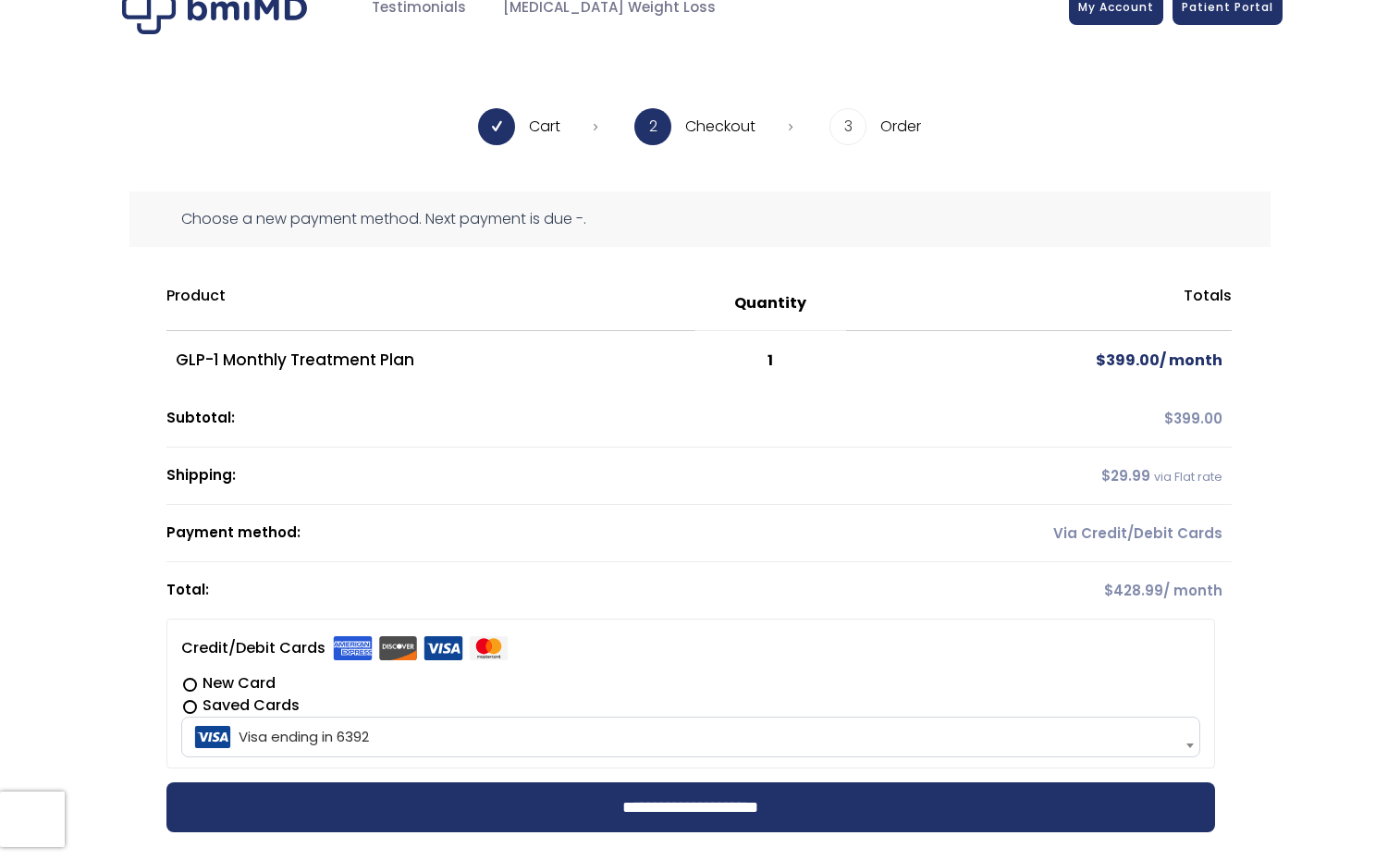
scroll to position [0, 0]
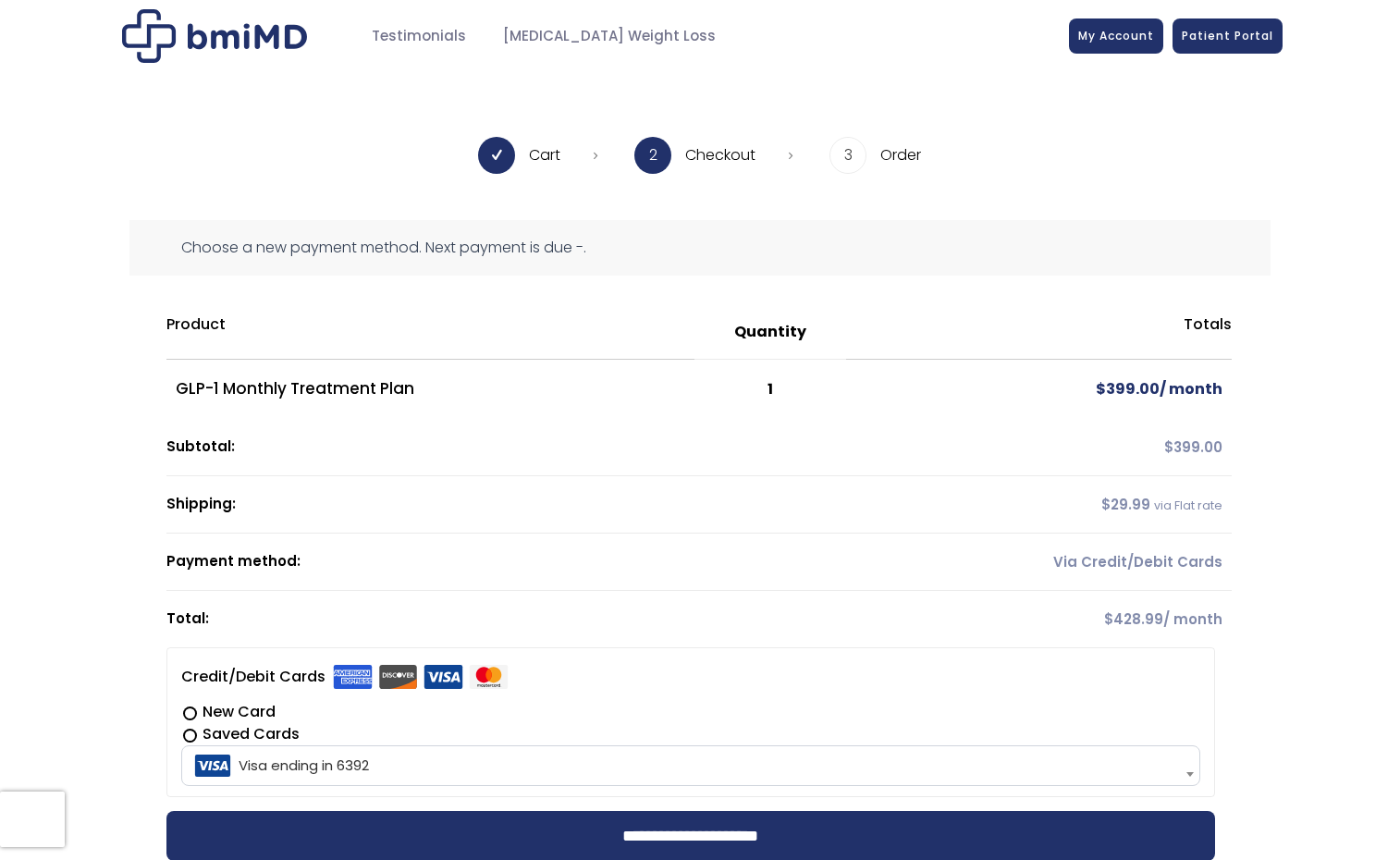
click at [1309, 403] on div "**********" at bounding box center [700, 572] width 1400 height 706
